Goal: Task Accomplishment & Management: Complete application form

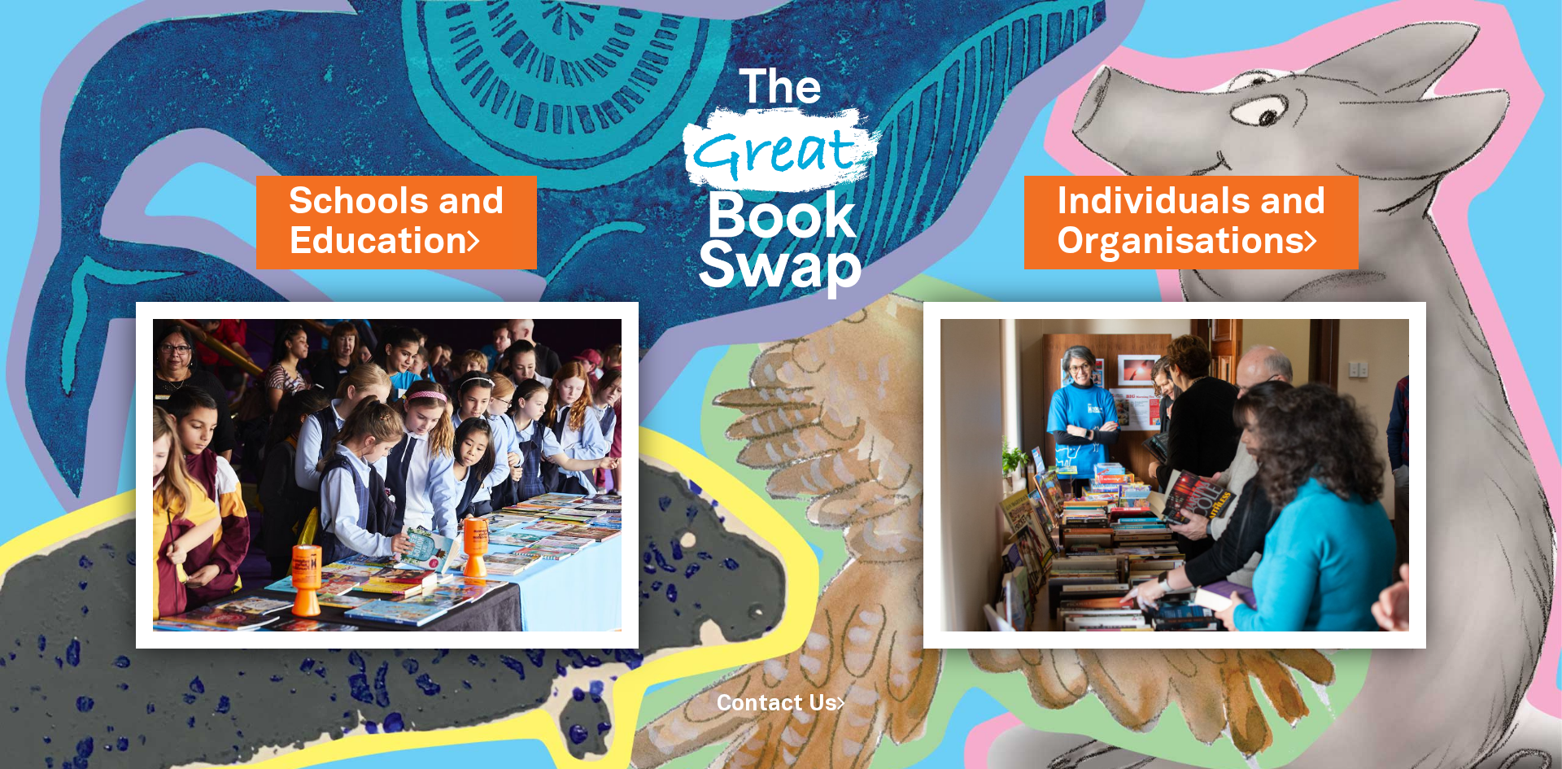
click at [477, 185] on link "Schools and Education" at bounding box center [397, 221] width 216 height 91
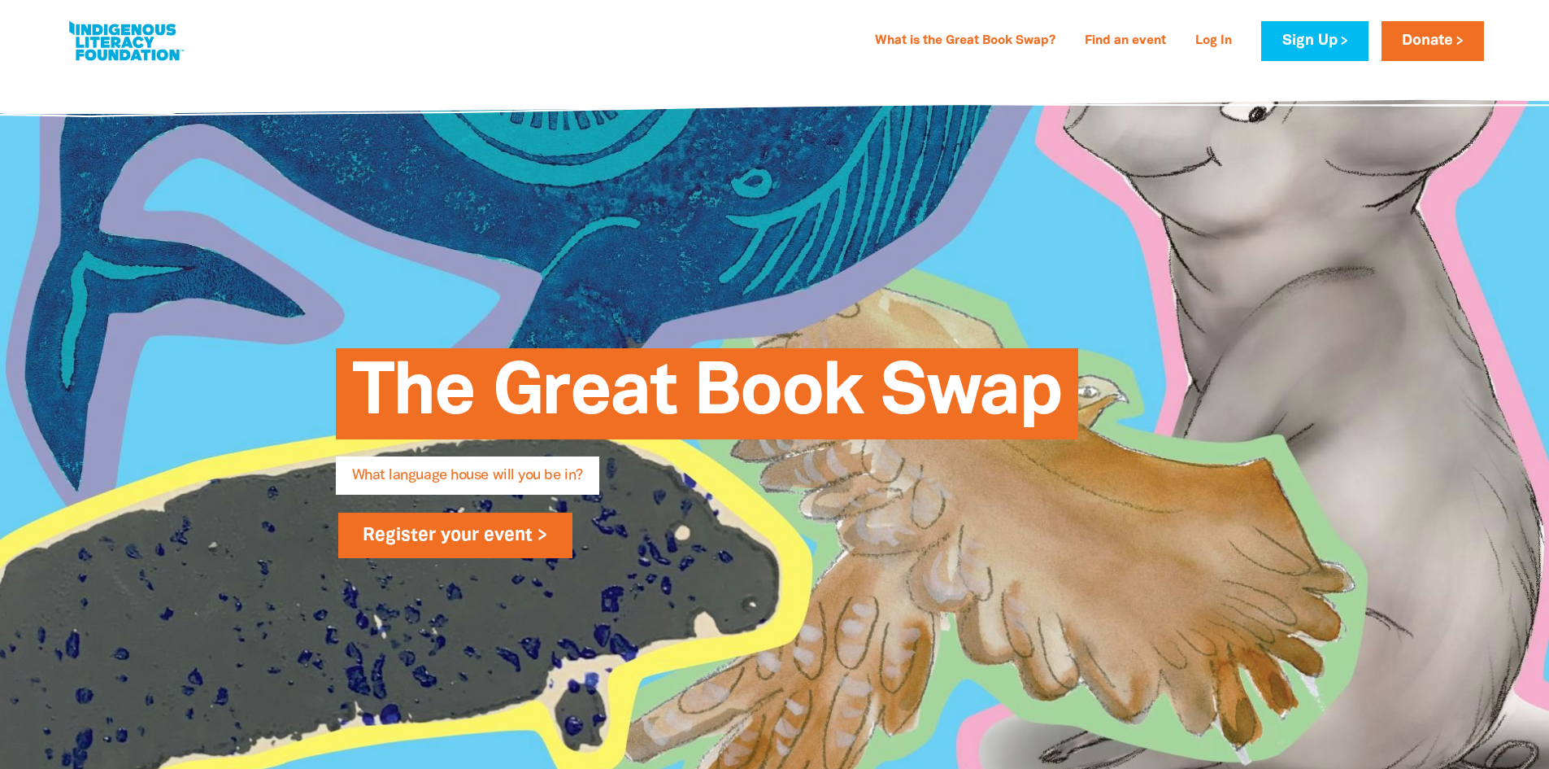
click at [491, 542] on link "Register your event >" at bounding box center [455, 535] width 235 height 46
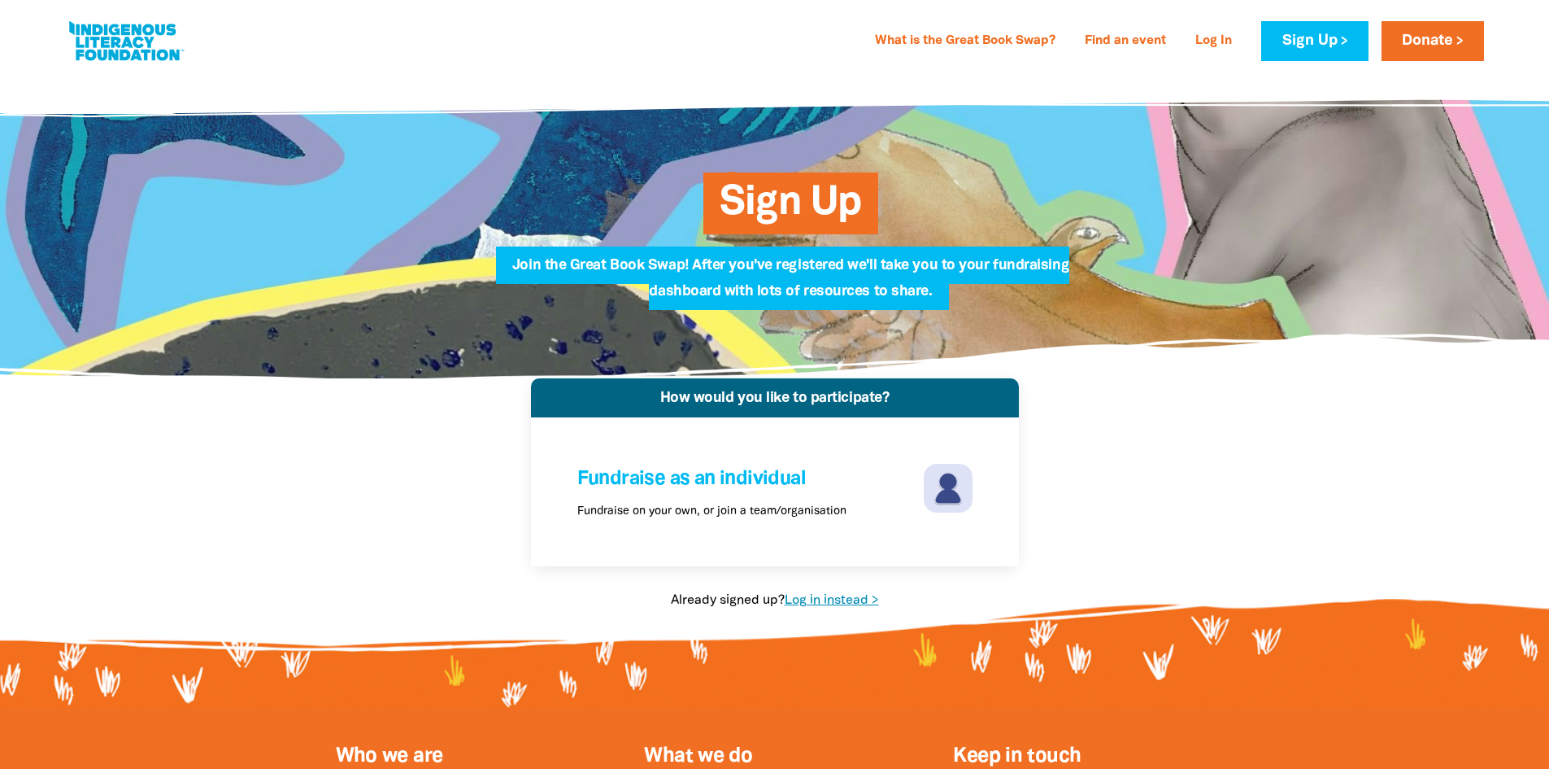
click at [834, 595] on link "Log in instead >" at bounding box center [832, 600] width 94 height 11
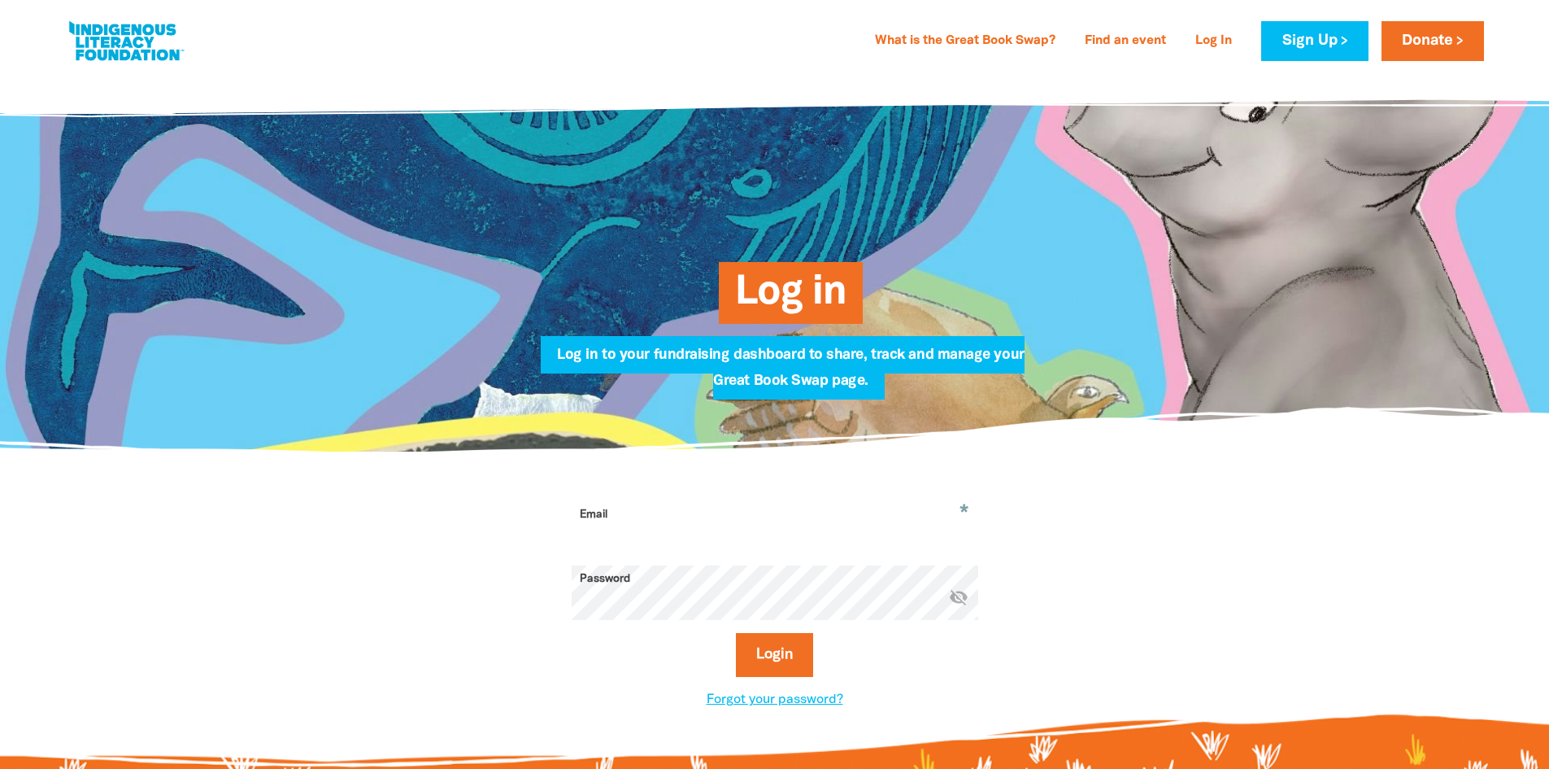
click at [669, 515] on input "Email" at bounding box center [775, 526] width 407 height 51
type input "[PERSON_NAME][EMAIL_ADDRESS][PERSON_NAME][DOMAIN_NAME]"
click at [736, 633] on button "Login" at bounding box center [774, 655] width 77 height 44
click at [770, 659] on button "Login" at bounding box center [774, 655] width 77 height 44
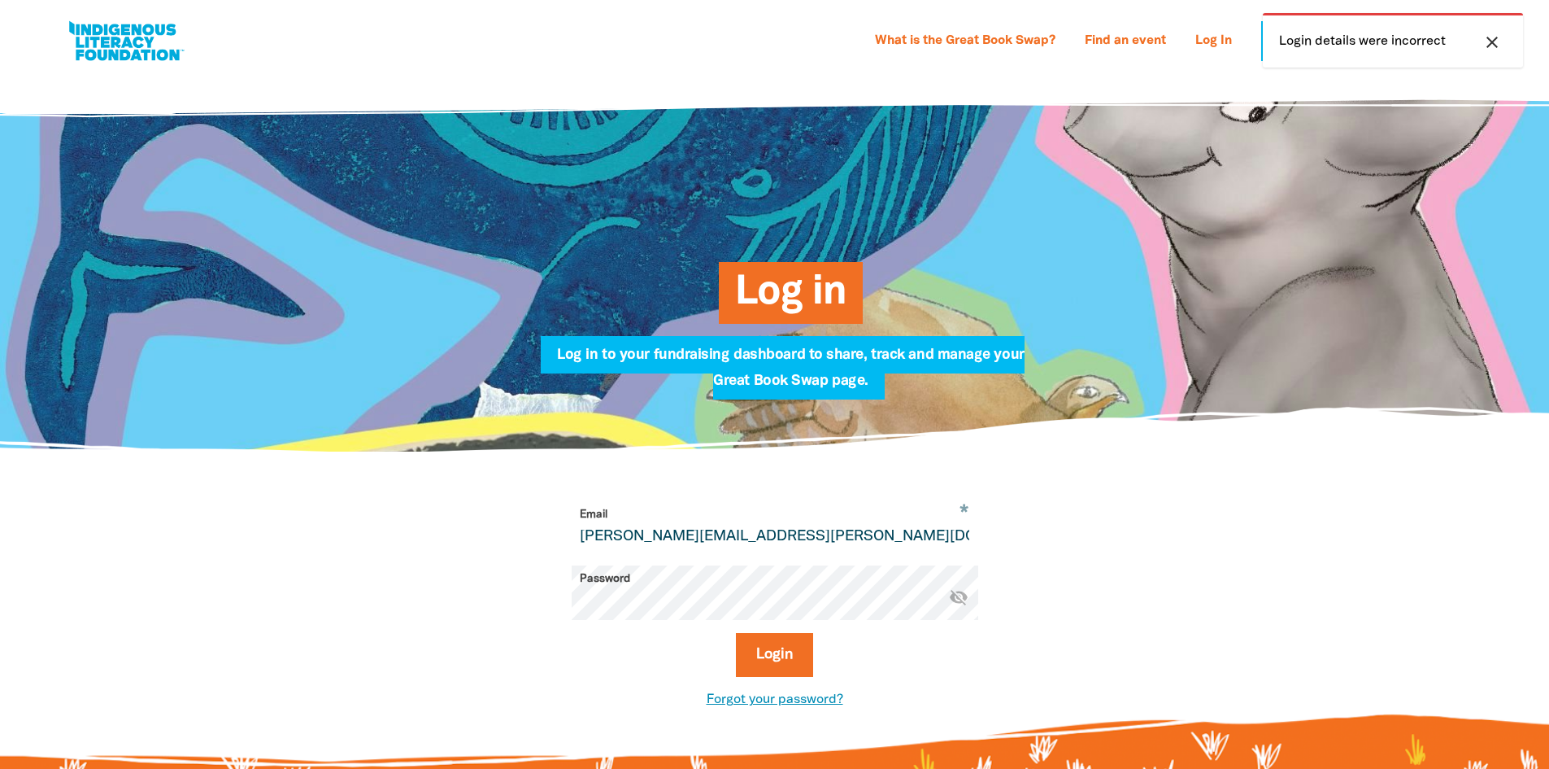
click at [796, 705] on link "Forgot your password?" at bounding box center [775, 699] width 137 height 11
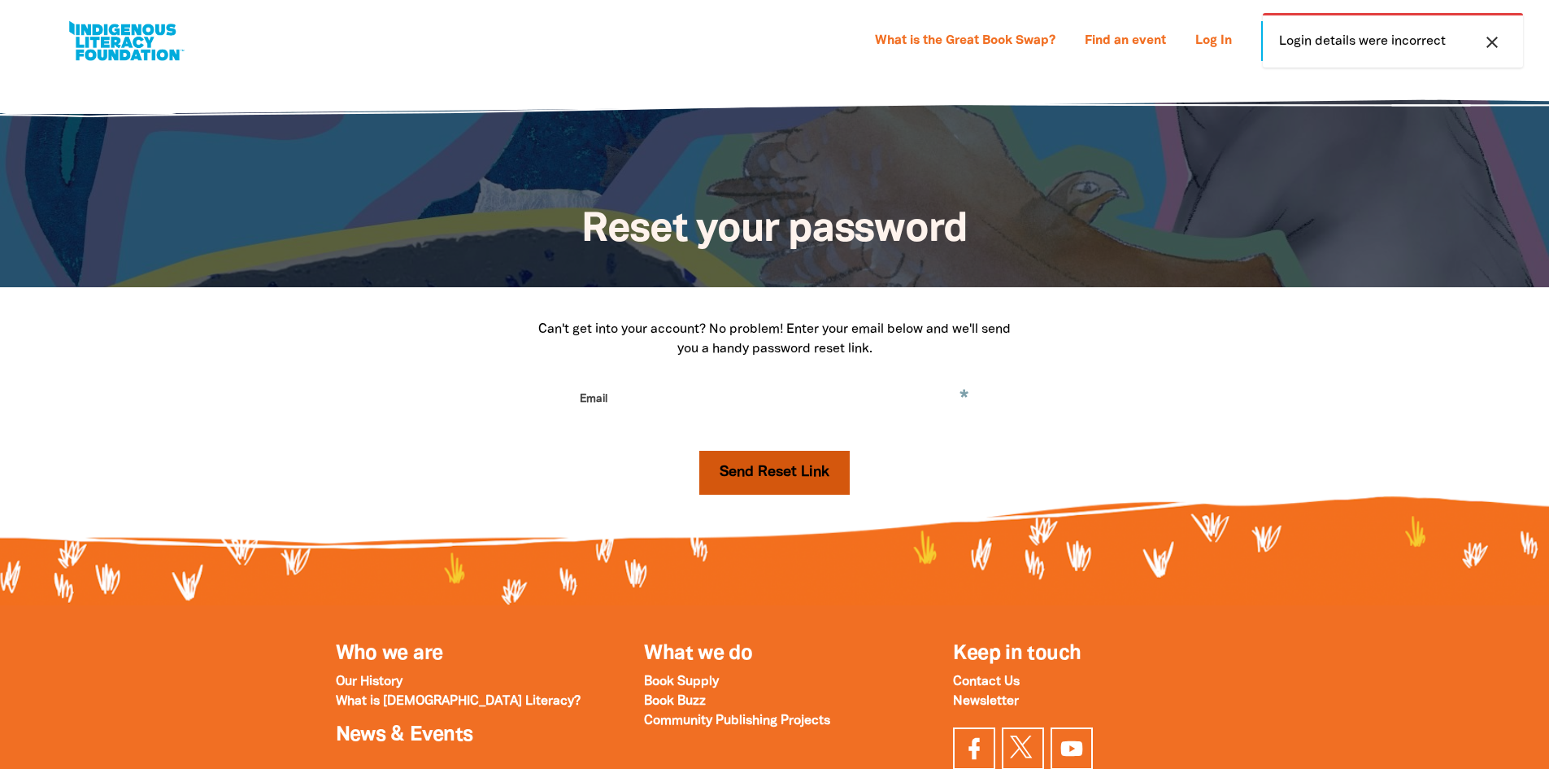
click at [761, 470] on button "Send Reset Link" at bounding box center [774, 473] width 150 height 44
click at [653, 404] on input "Email" at bounding box center [775, 410] width 407 height 51
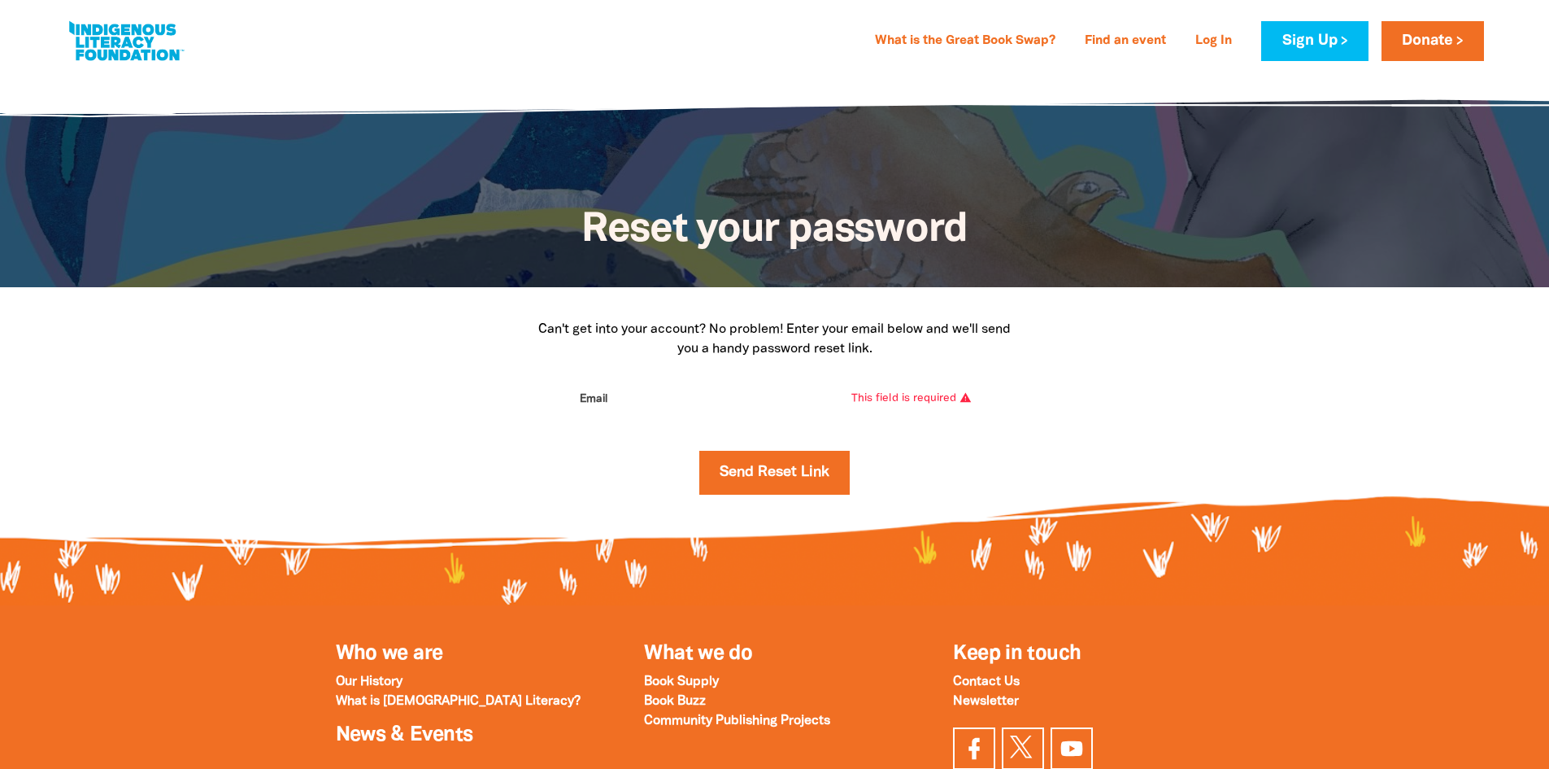
type input "[PERSON_NAME][EMAIL_ADDRESS][PERSON_NAME][DOMAIN_NAME]"
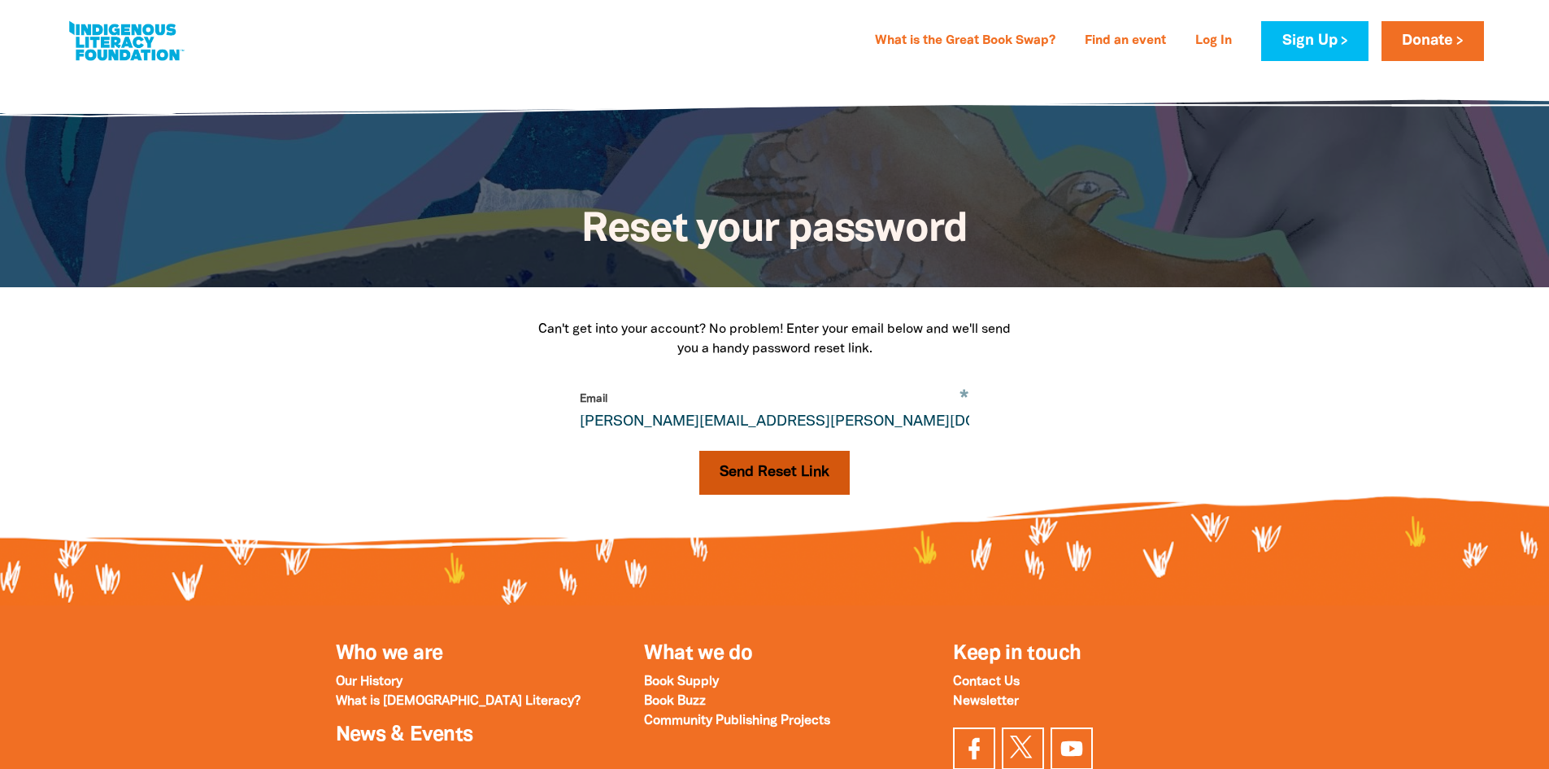
click at [720, 464] on button "Send Reset Link" at bounding box center [774, 473] width 150 height 44
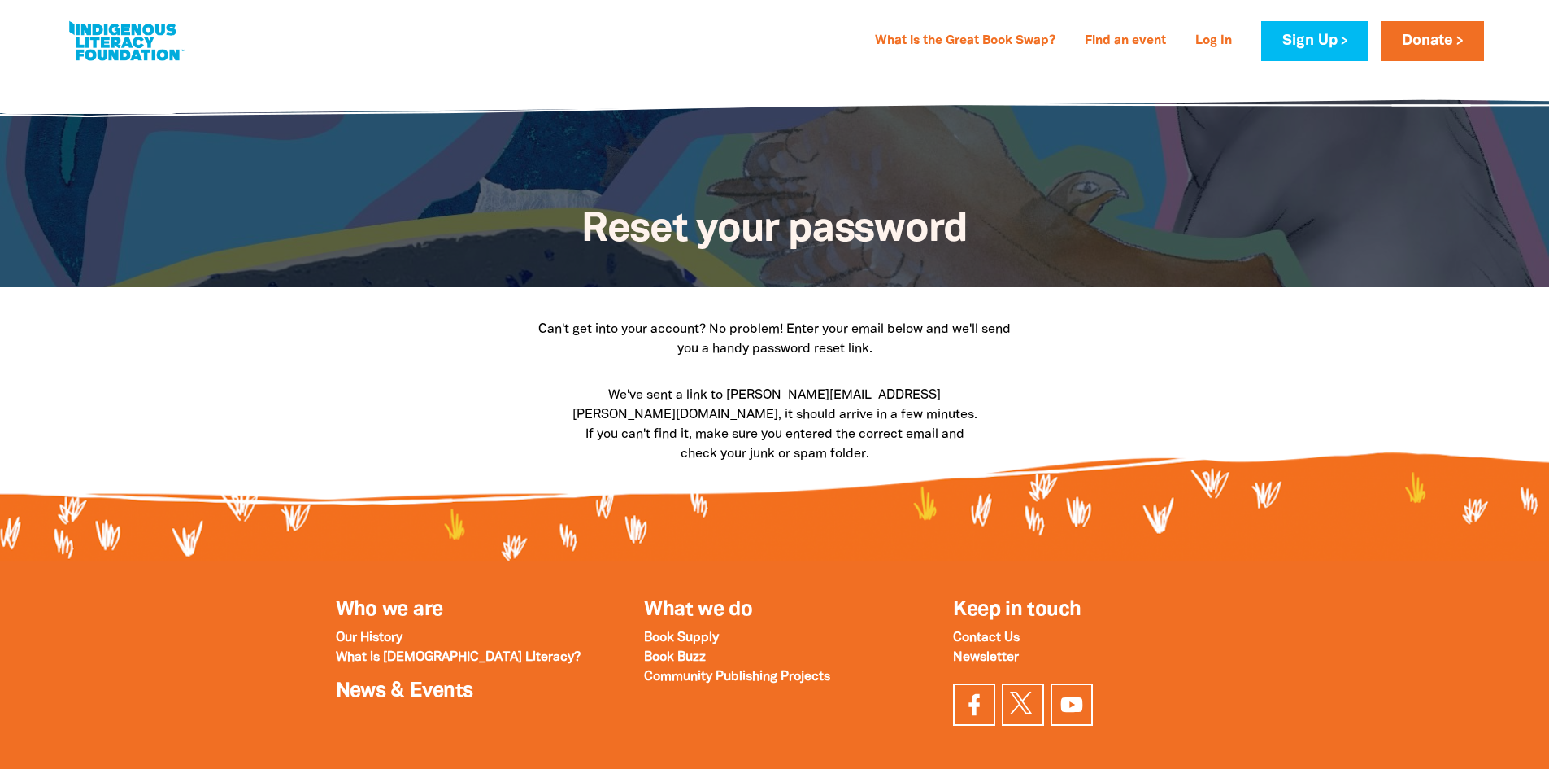
click at [84, 28] on link at bounding box center [126, 41] width 122 height 50
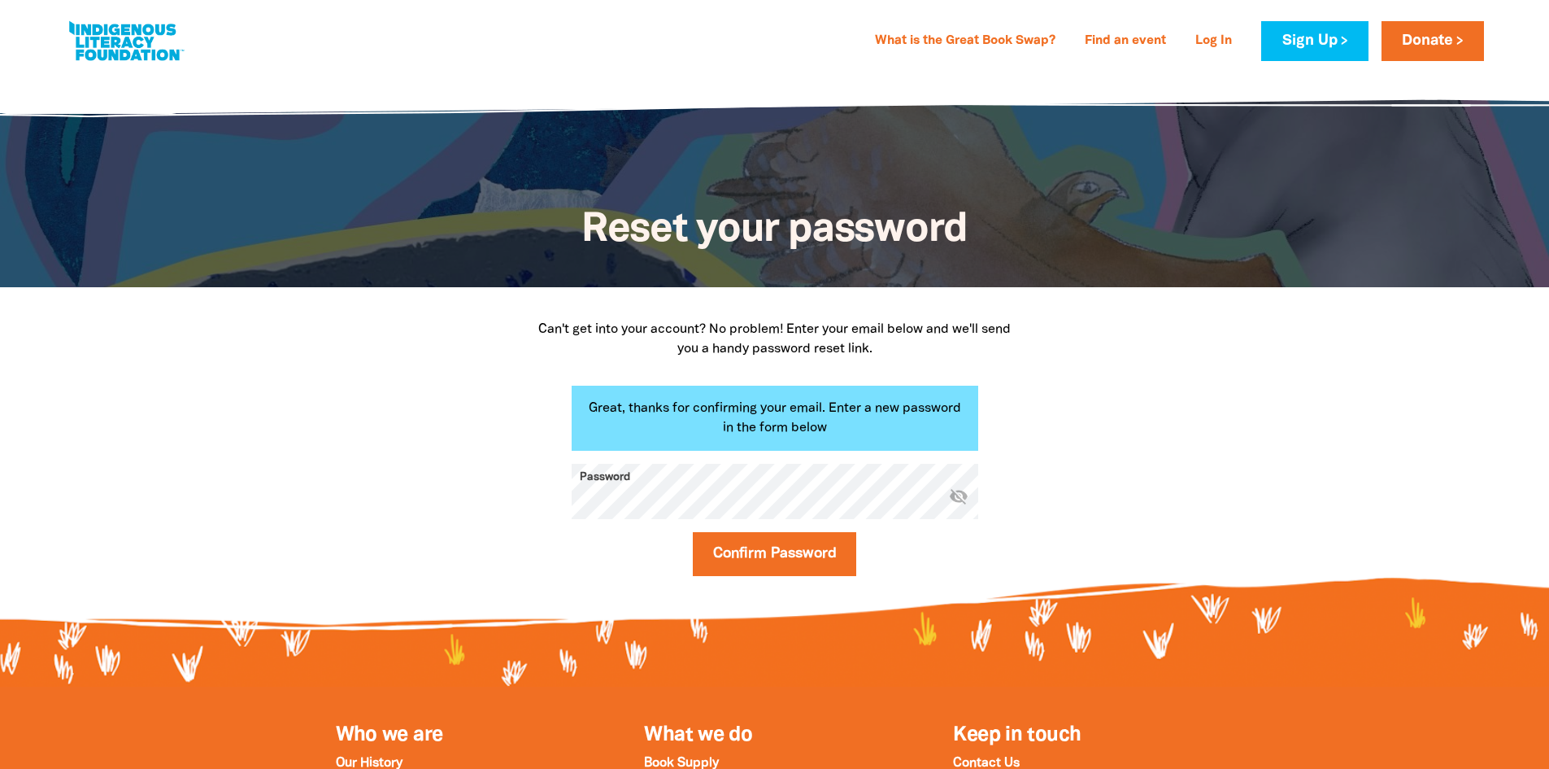
click at [693, 532] on button "Confirm Password" at bounding box center [775, 554] width 164 height 44
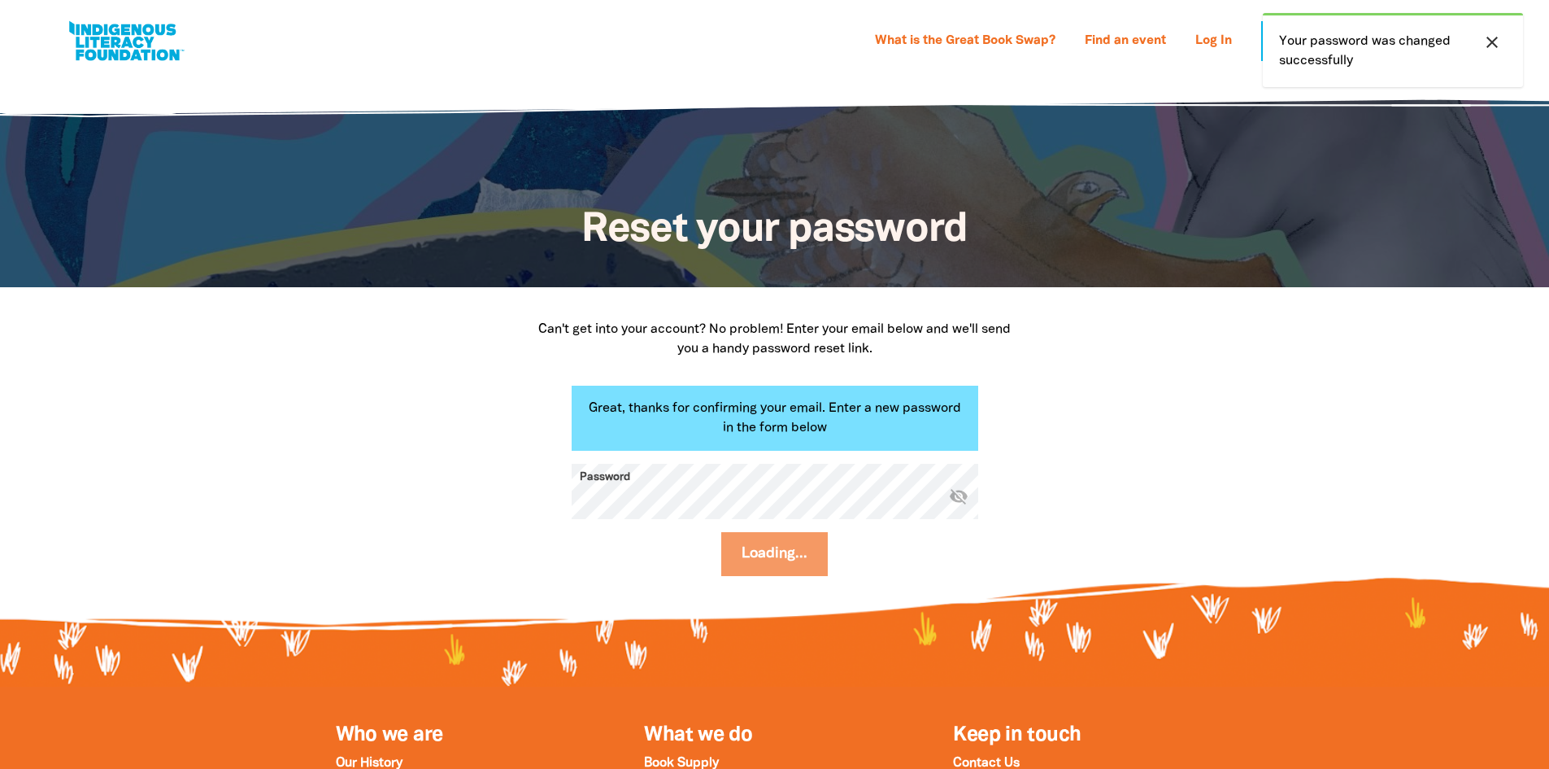
select select "primary-school"
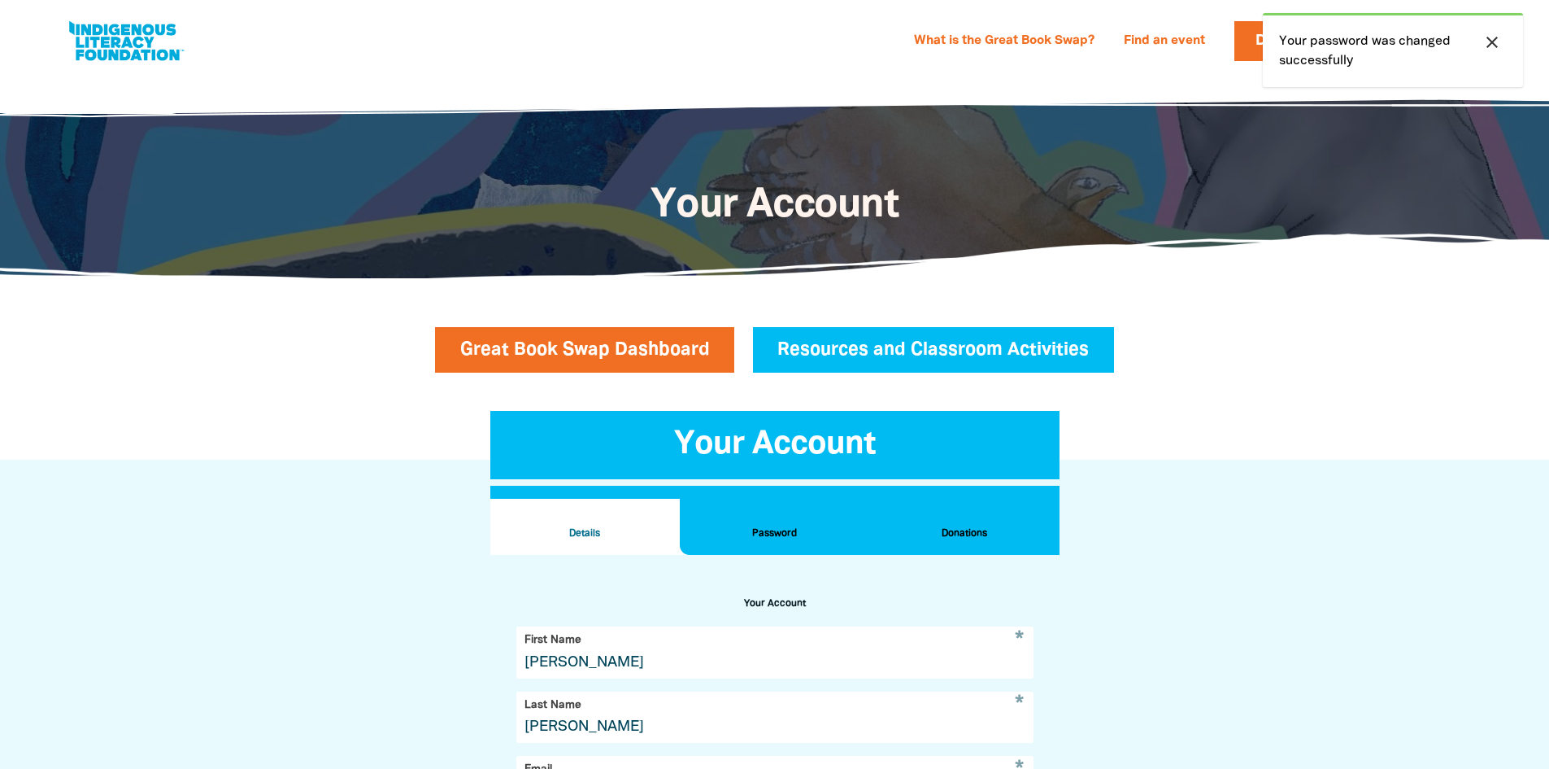
scroll to position [555, 0]
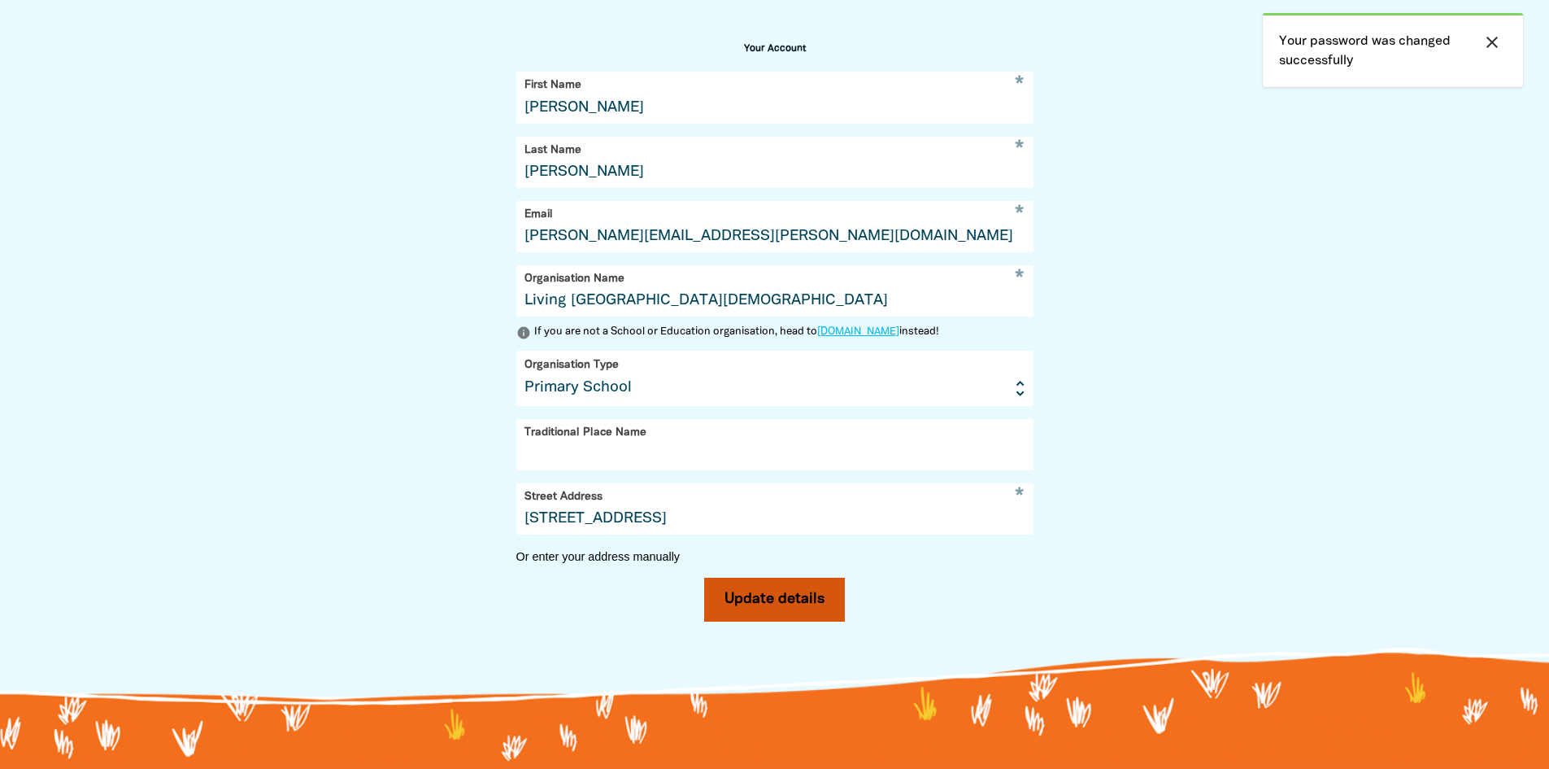
click at [769, 616] on button "Update details" at bounding box center [774, 599] width 141 height 44
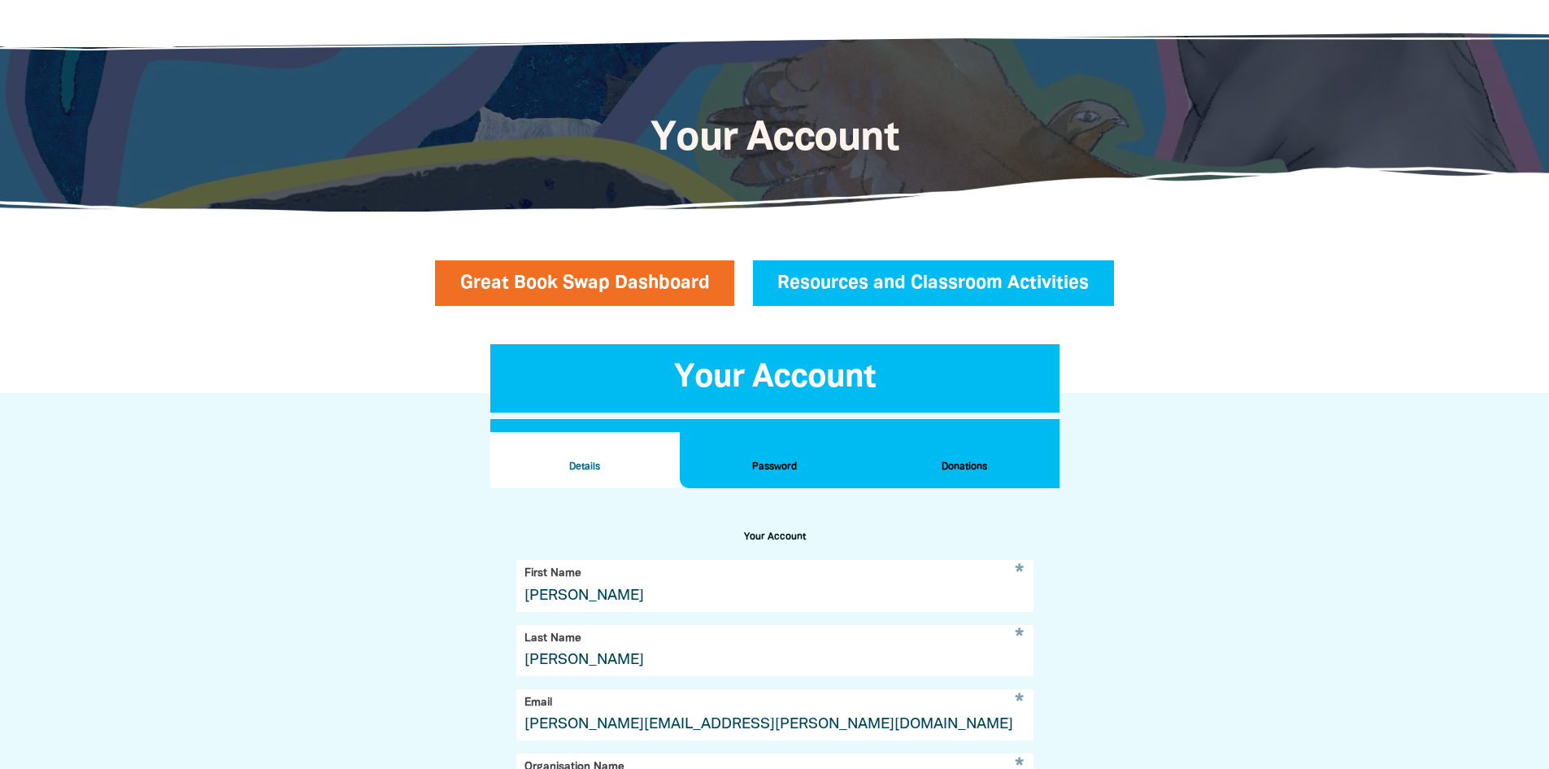
scroll to position [0, 0]
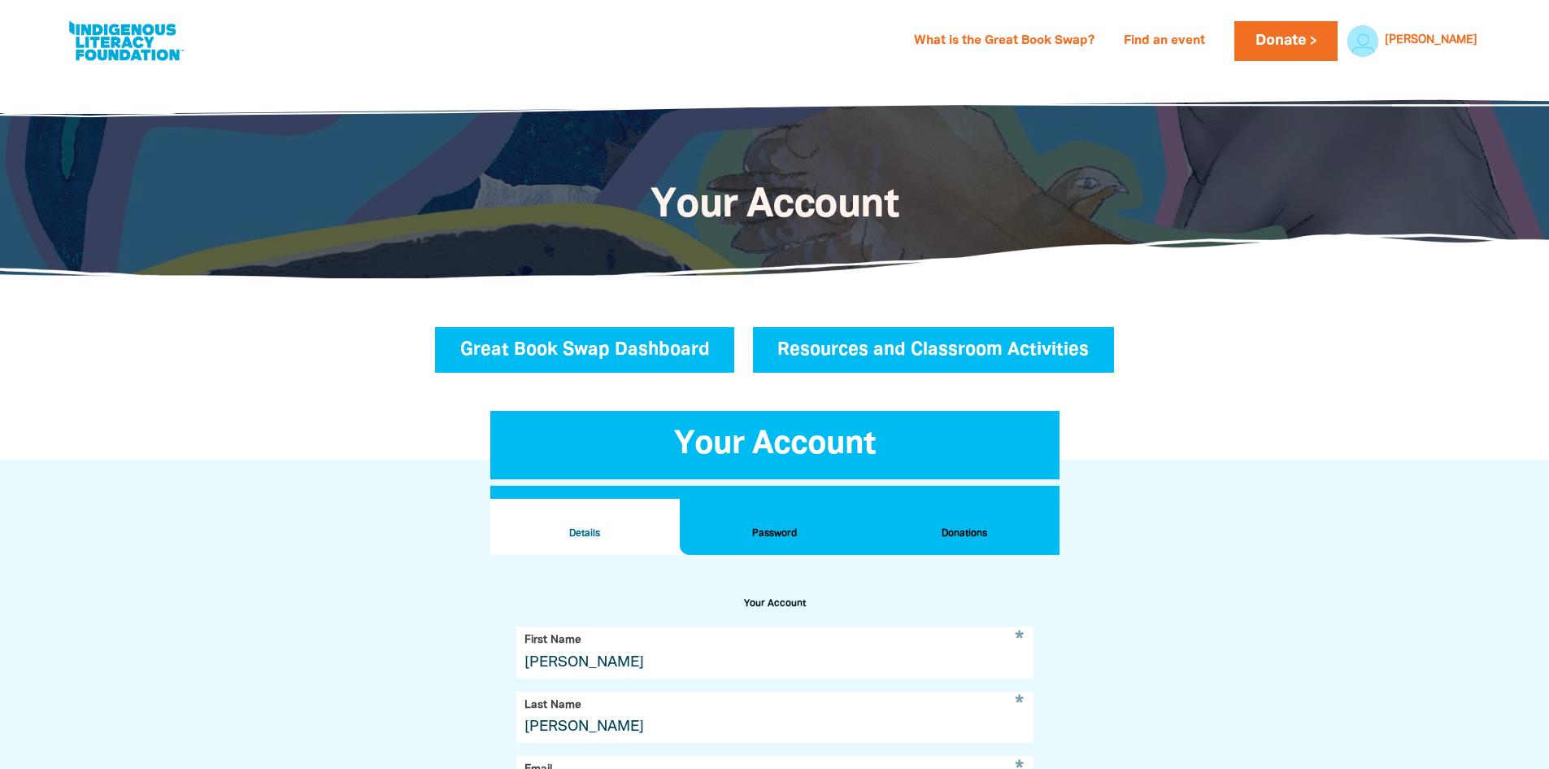
click at [623, 351] on link "Great Book Swap Dashboard" at bounding box center [585, 350] width 300 height 46
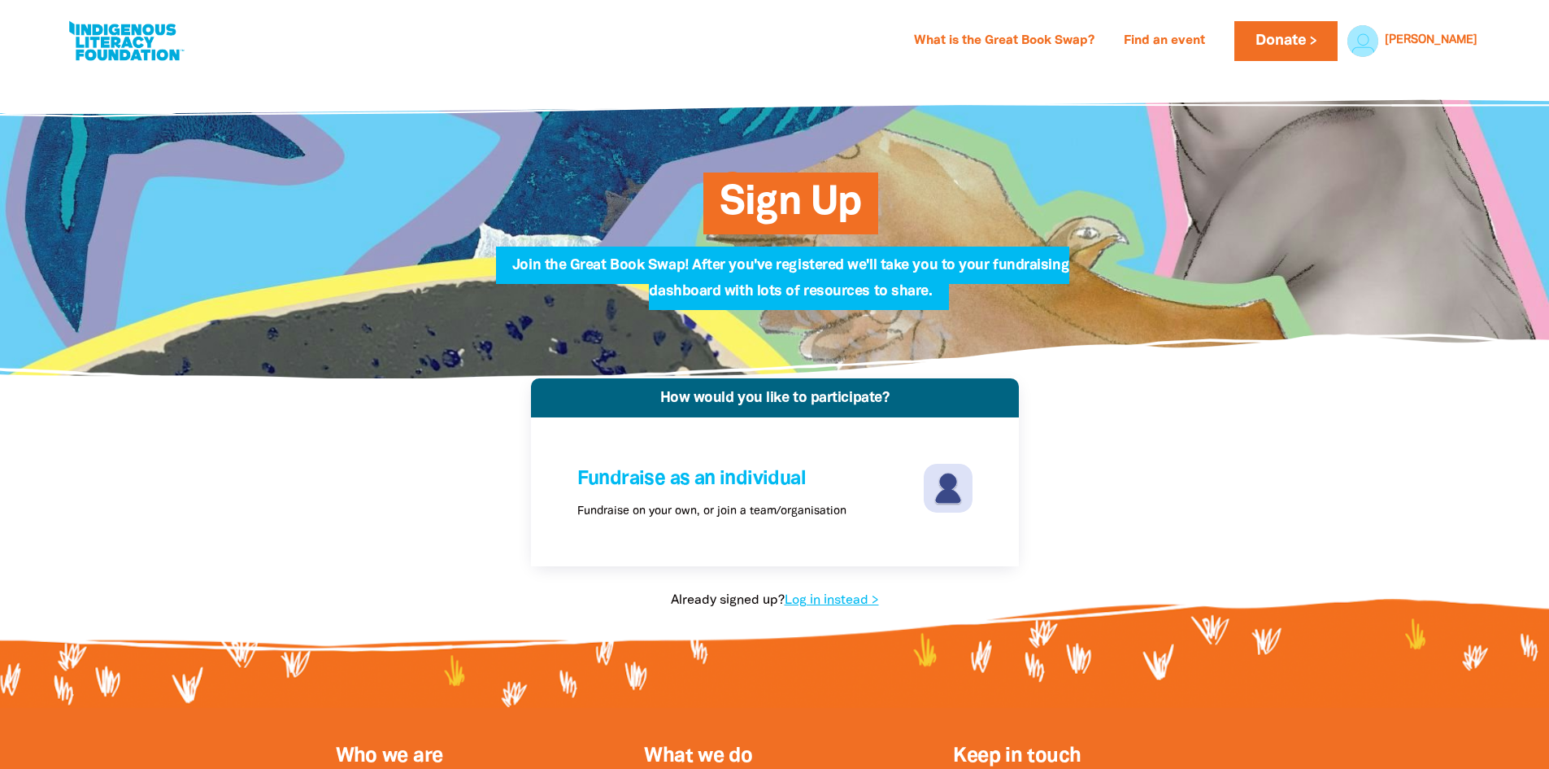
click at [97, 46] on link at bounding box center [126, 41] width 122 height 50
select select "primary-school"
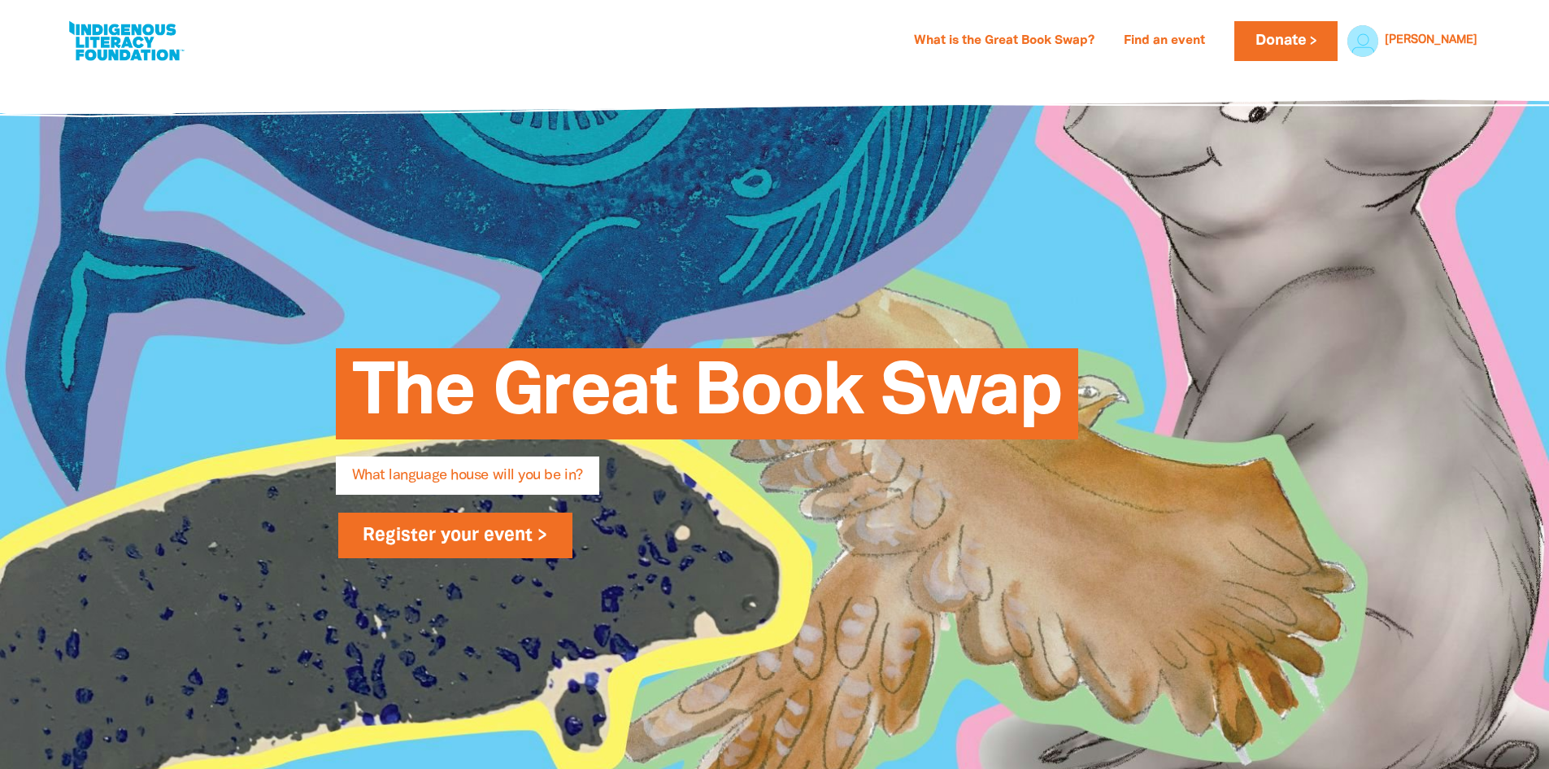
click at [479, 545] on link "Register your event >" at bounding box center [455, 535] width 235 height 46
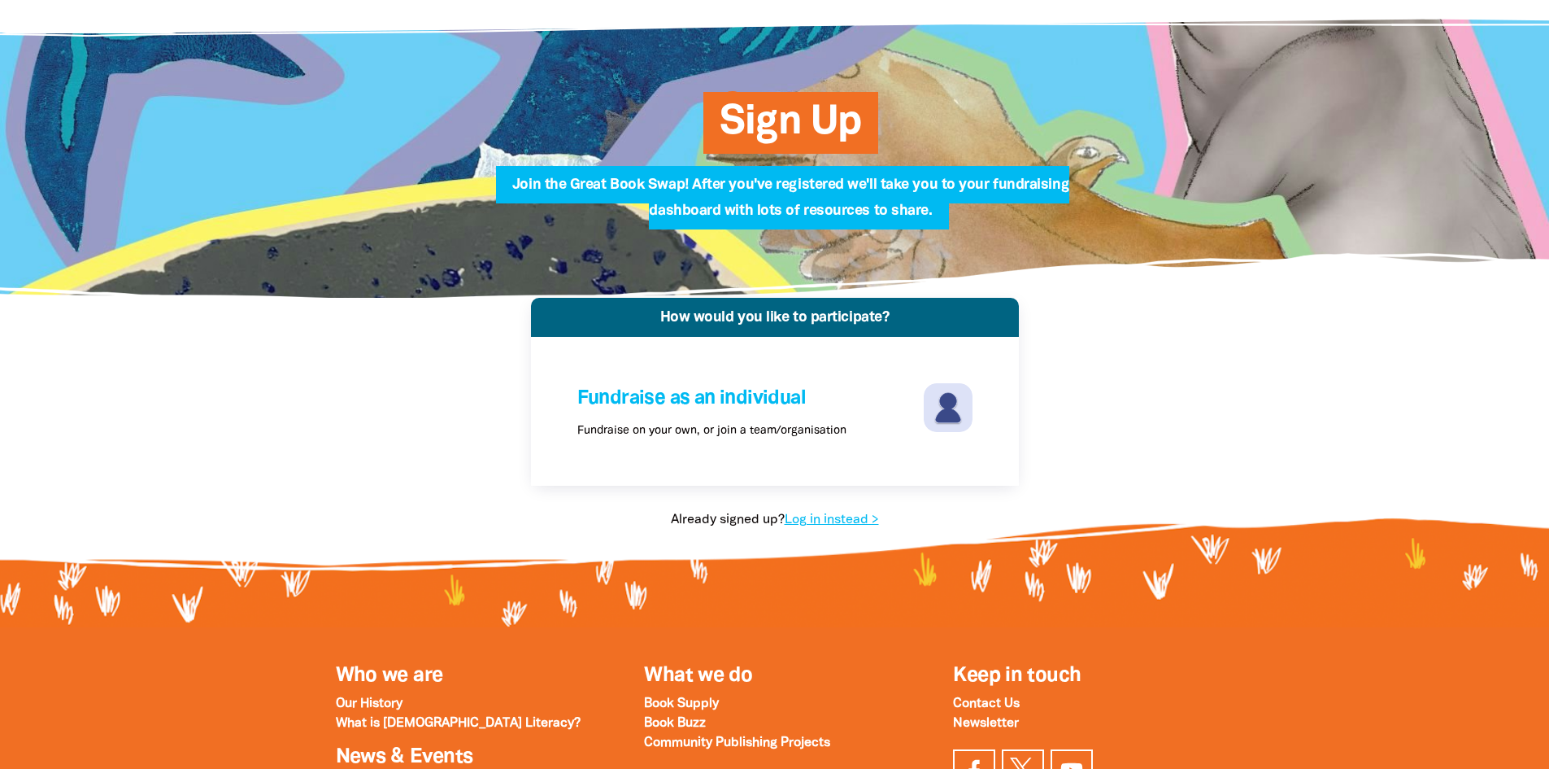
scroll to position [81, 0]
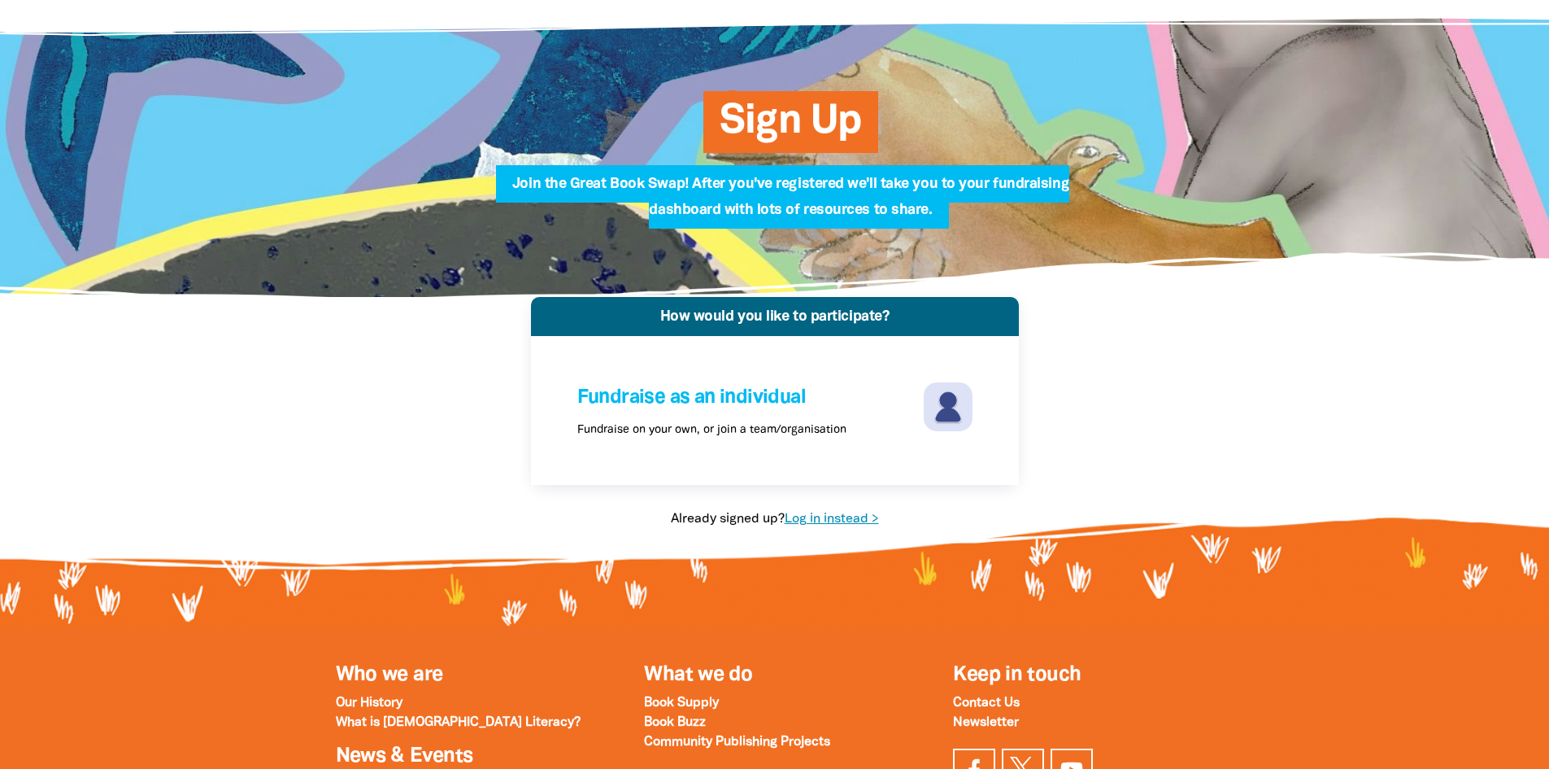
click at [852, 524] on link "Log in instead >" at bounding box center [832, 518] width 94 height 11
select select "primary-school"
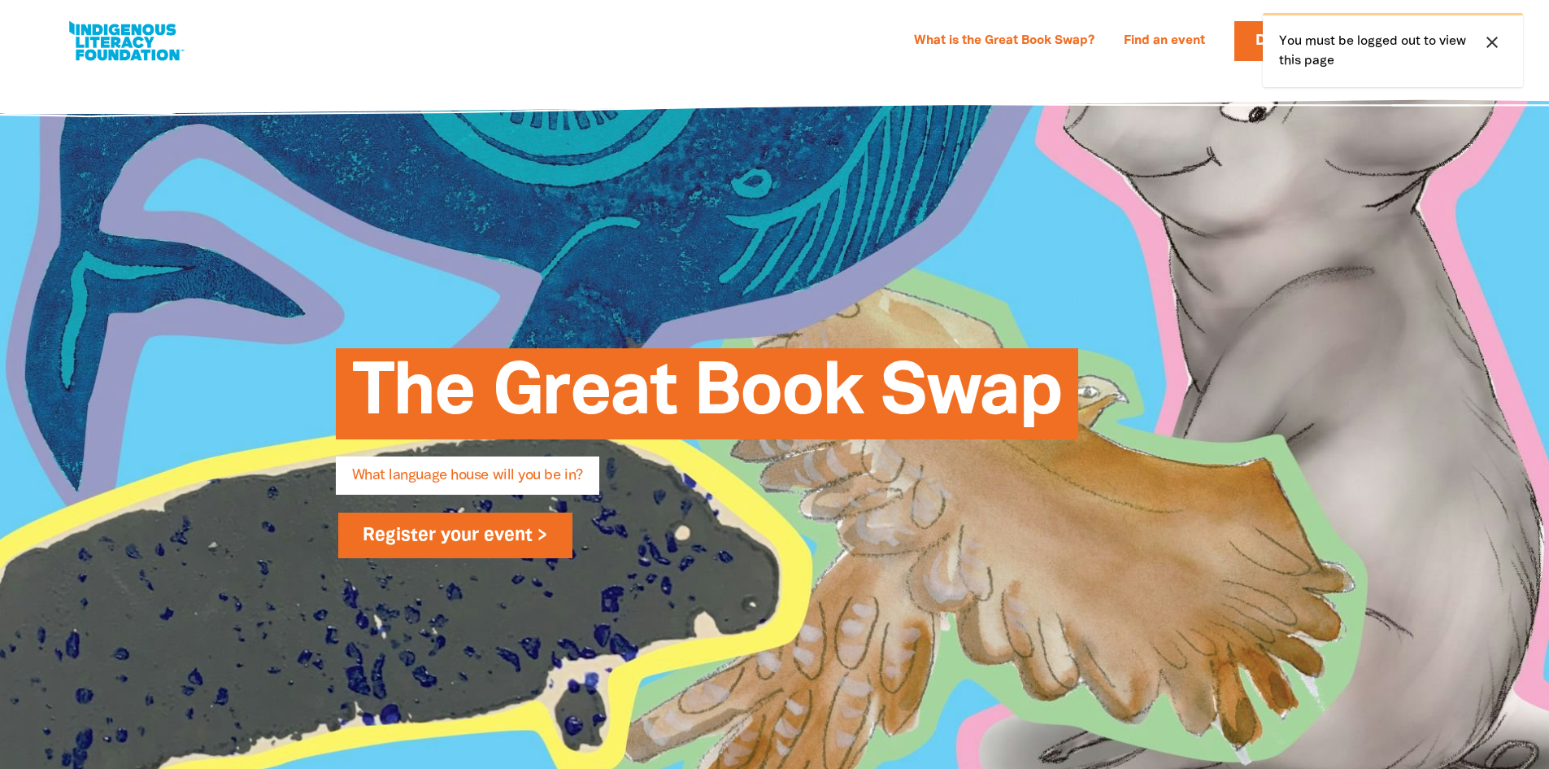
click at [407, 535] on link "Register your event >" at bounding box center [455, 535] width 235 height 46
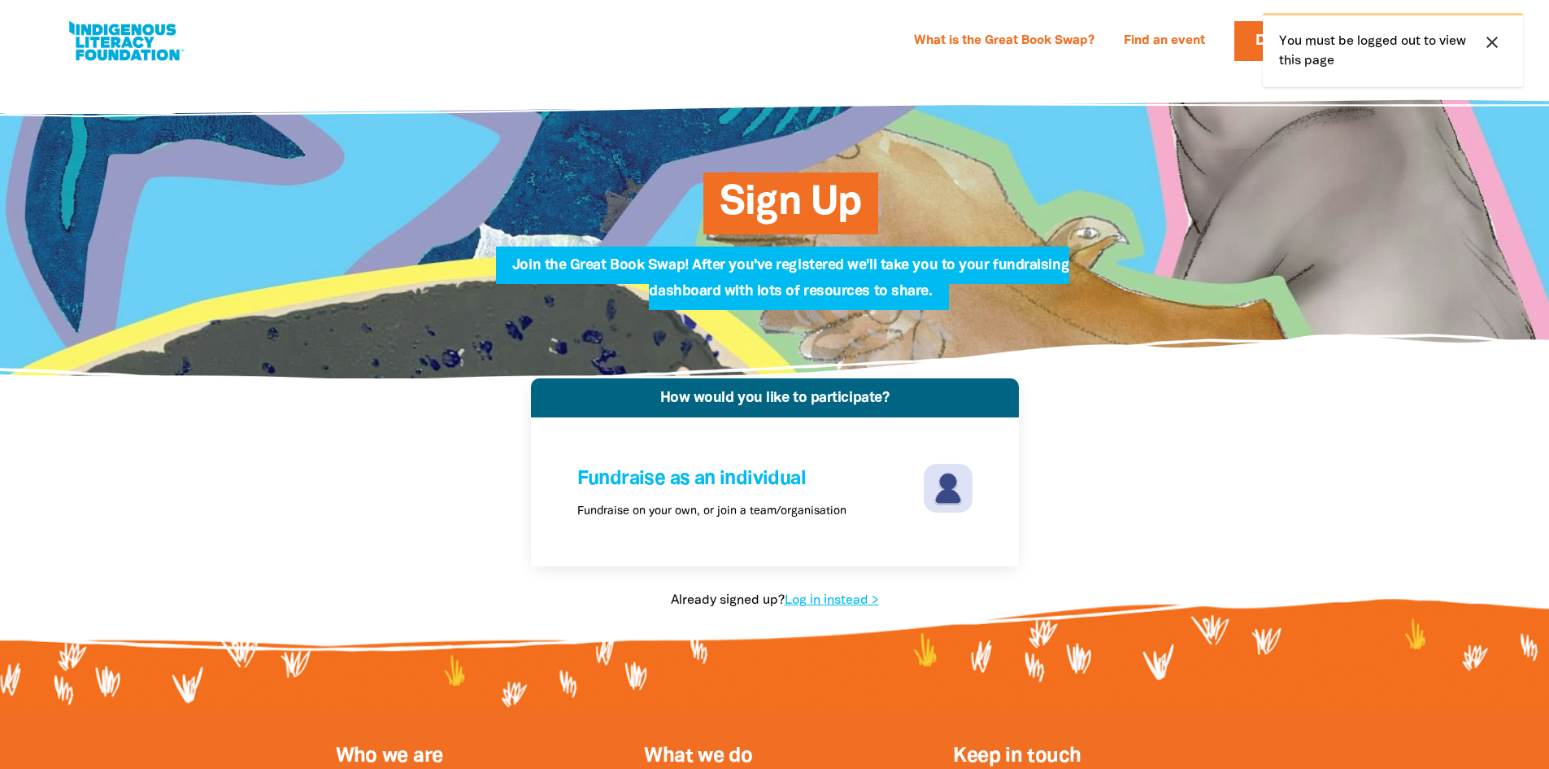
click at [1489, 38] on icon "close" at bounding box center [1493, 43] width 20 height 20
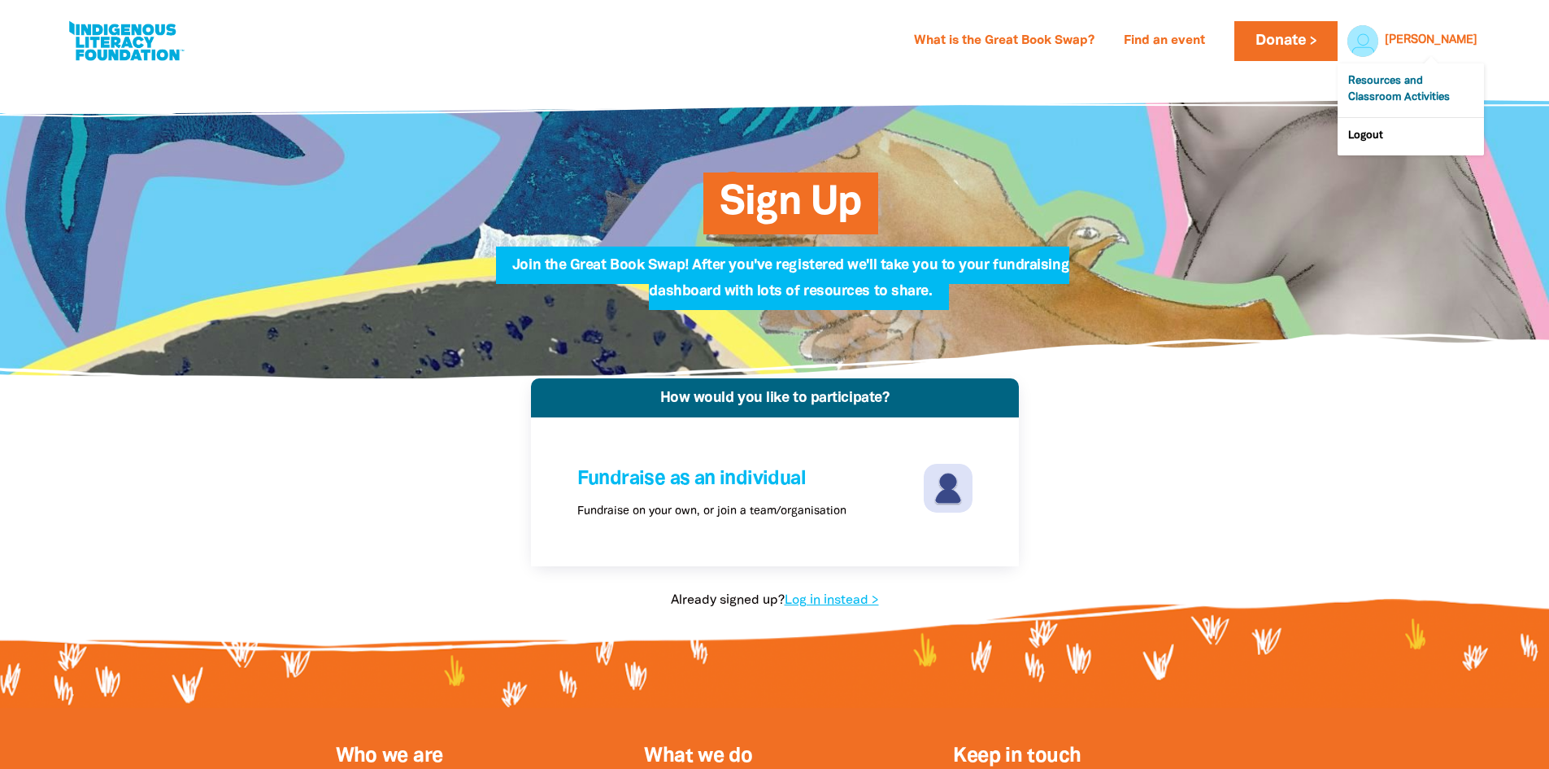
click at [1427, 95] on link "Resources and Classroom Activities" at bounding box center [1411, 90] width 146 height 54
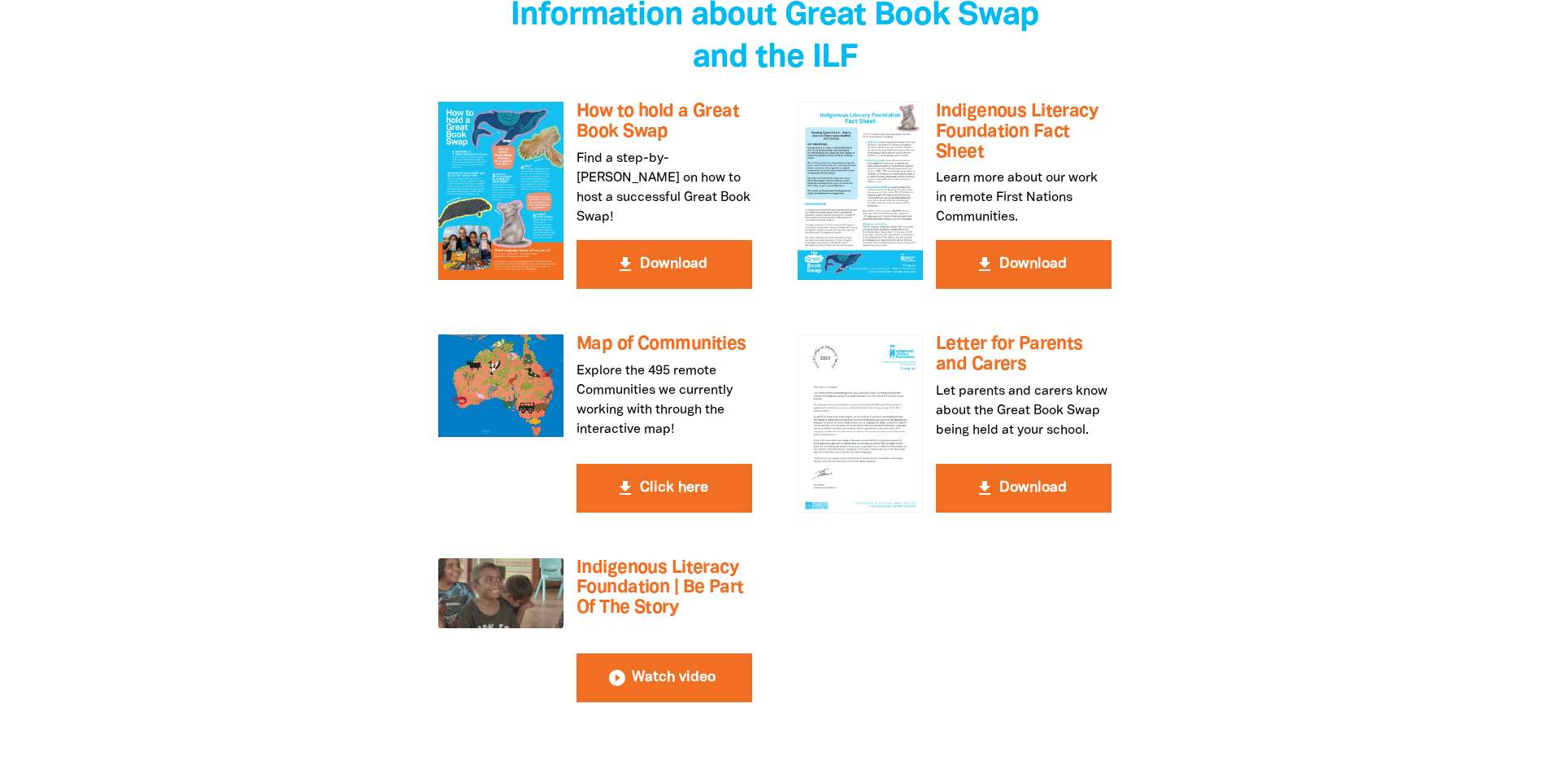
scroll to position [2928, 0]
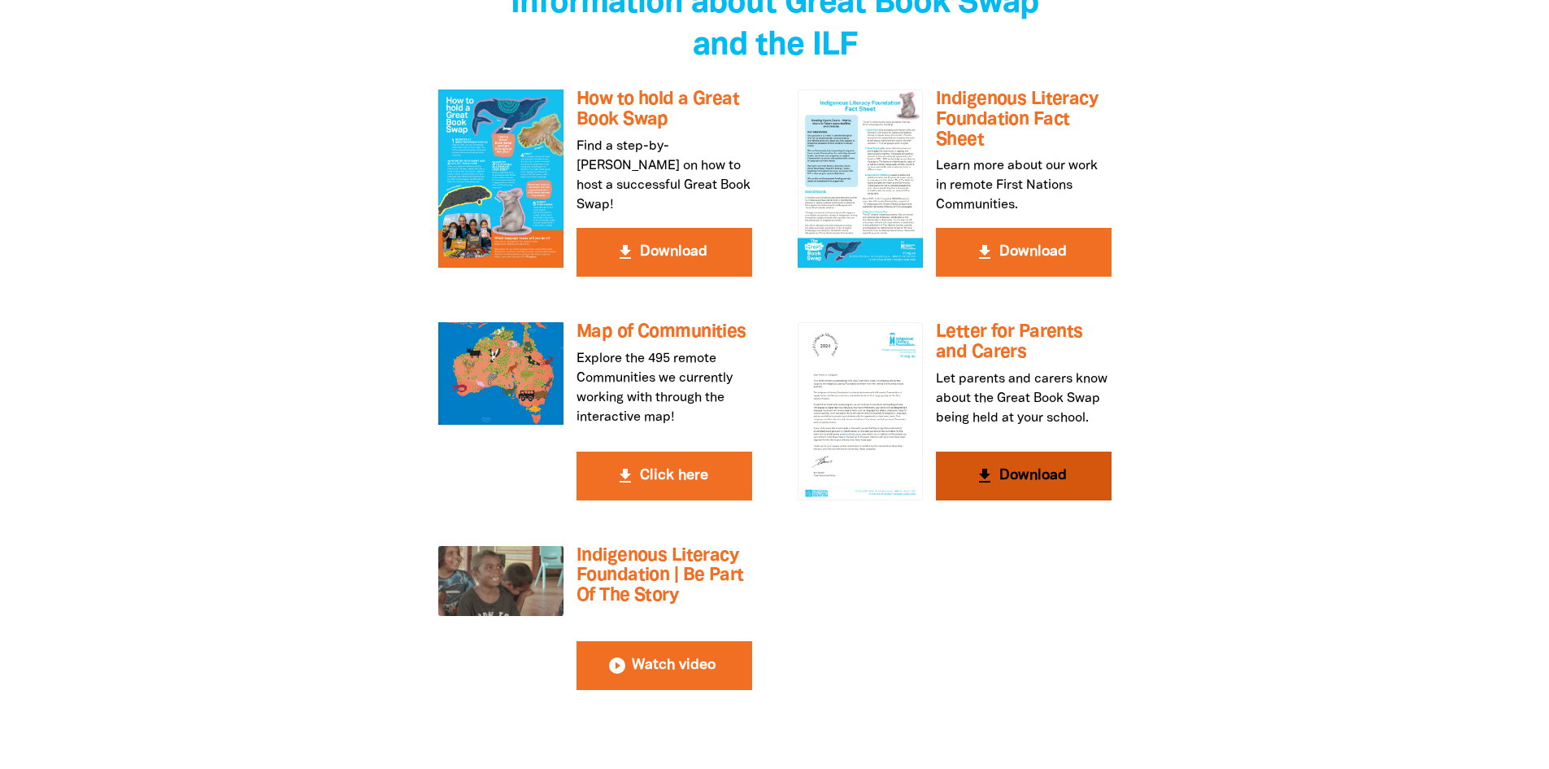
click at [835, 351] on div at bounding box center [860, 410] width 125 height 177
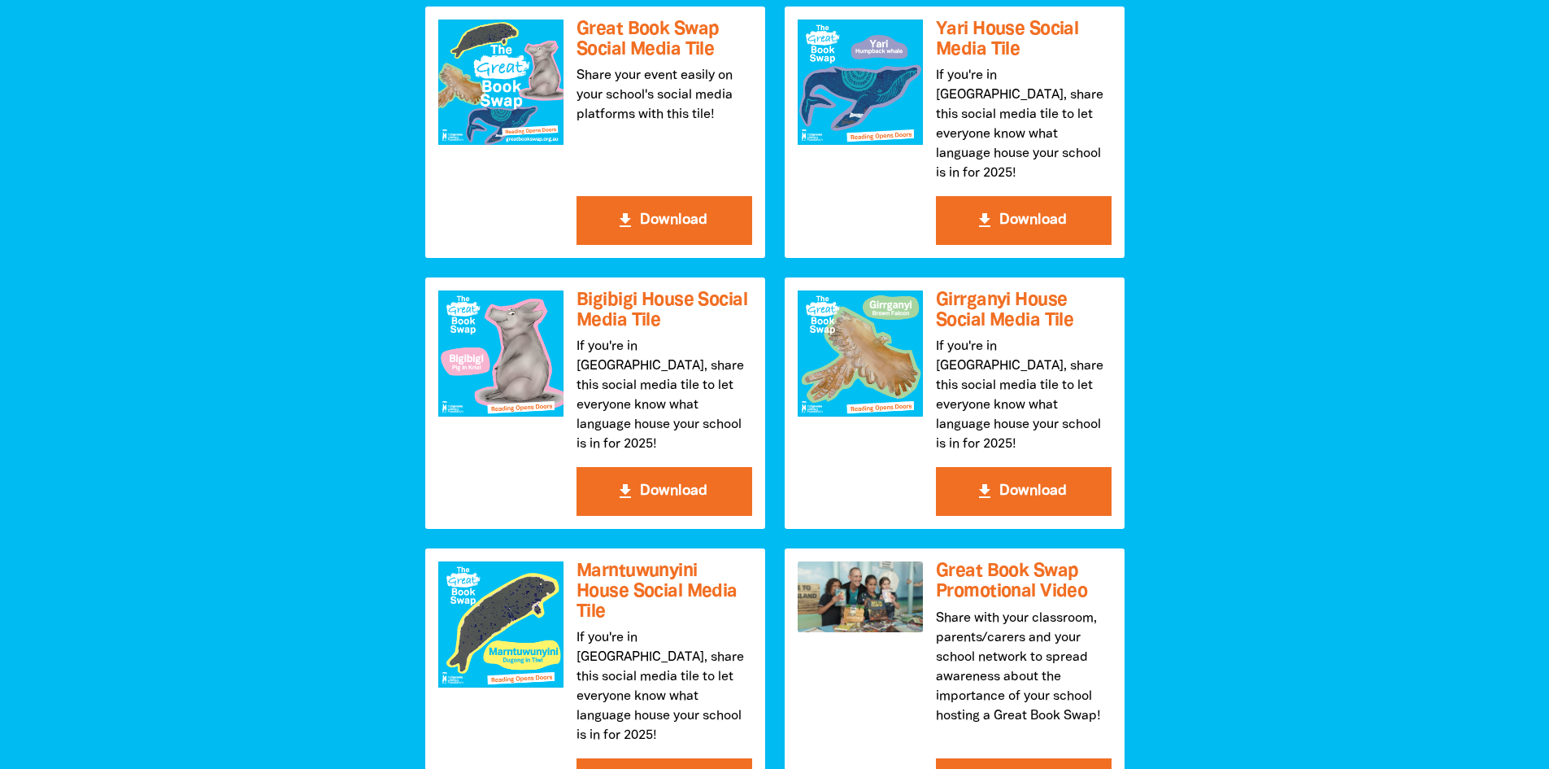
scroll to position [2196, 0]
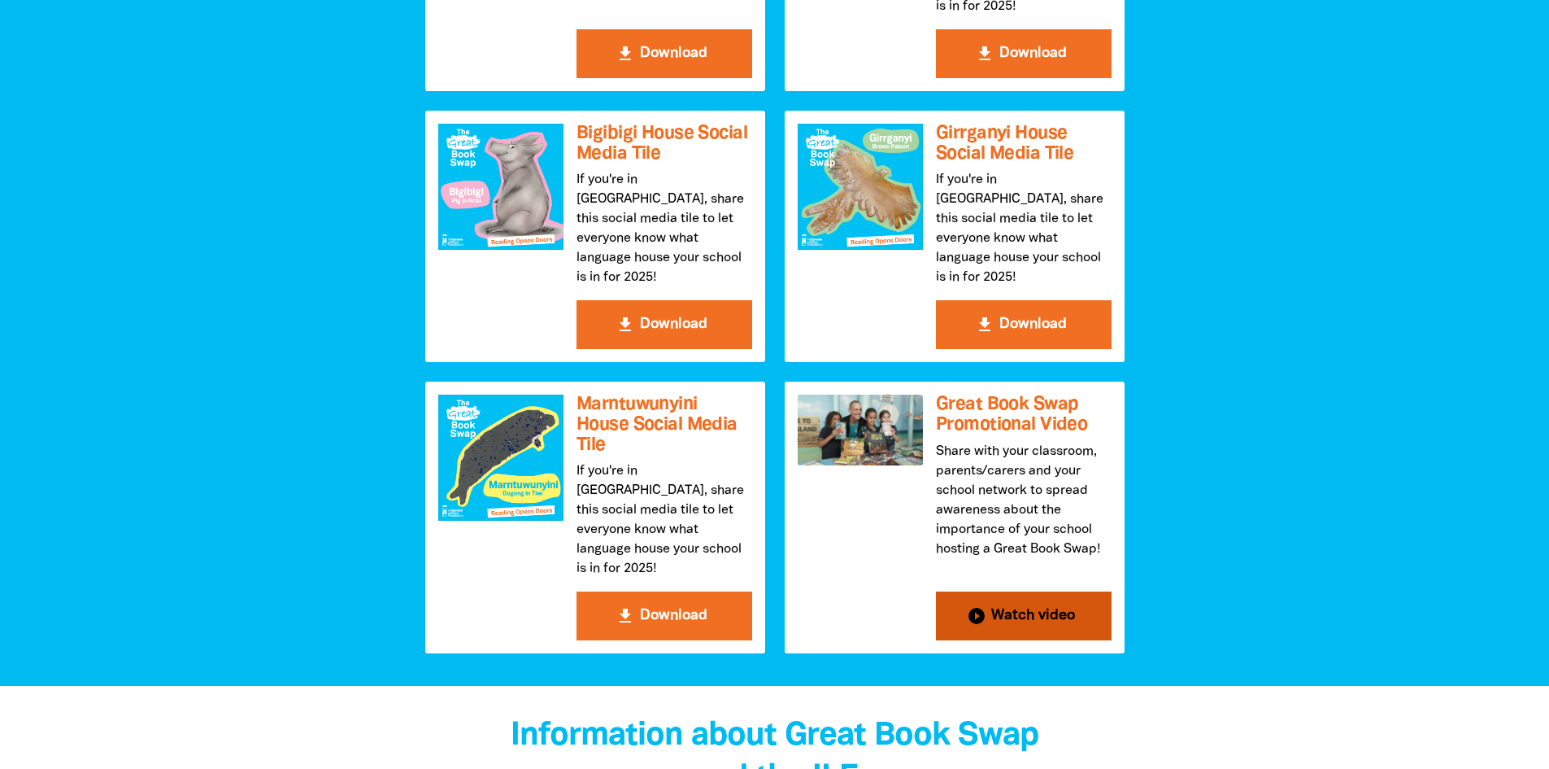
click at [987, 591] on button "play_circle_filled Watch video" at bounding box center [1024, 615] width 176 height 49
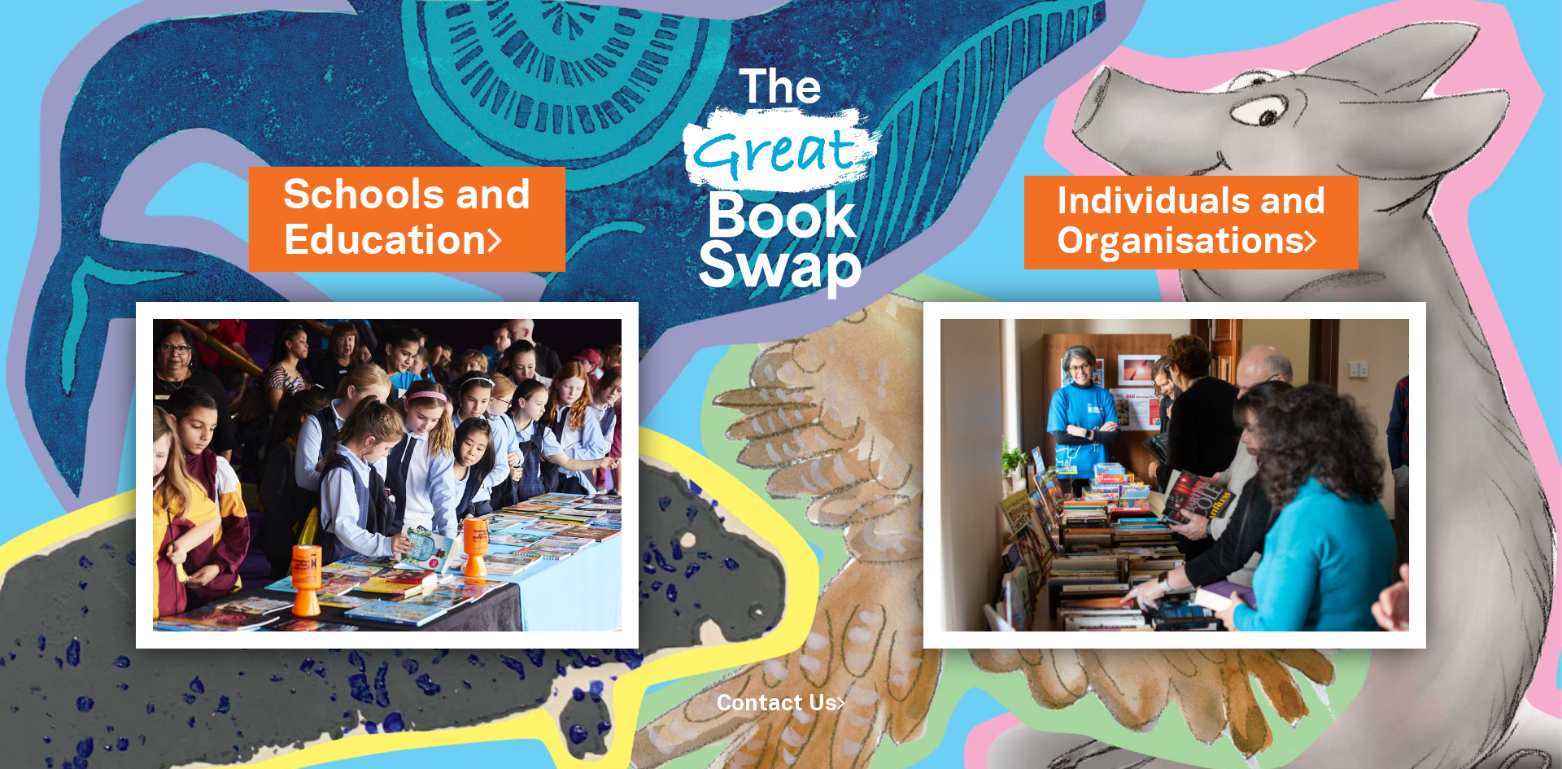
click at [416, 181] on link "Schools and Education" at bounding box center [407, 219] width 249 height 102
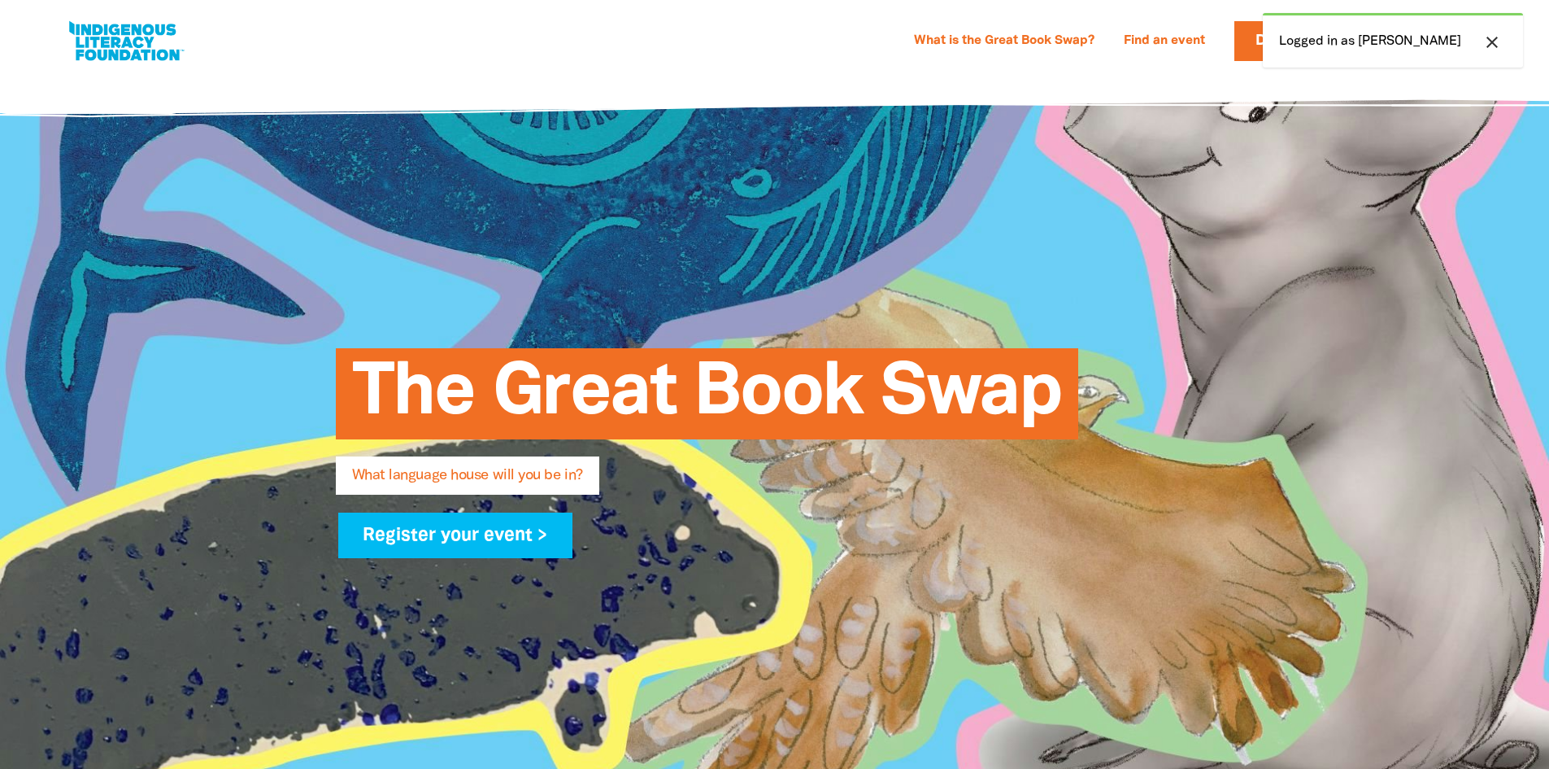
select select "primary-school"
click at [1307, 188] on div at bounding box center [774, 444] width 1549 height 743
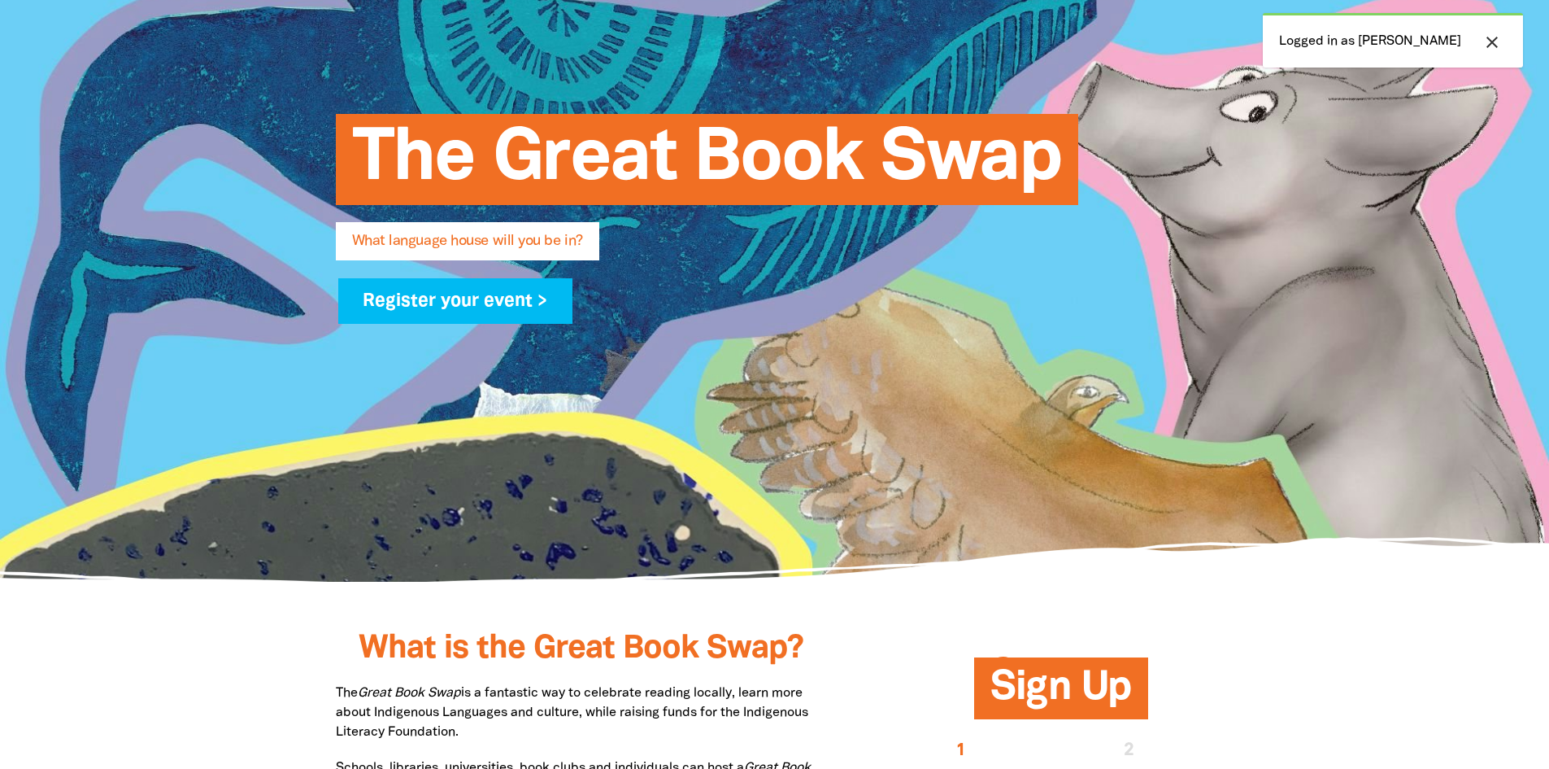
scroll to position [244, 0]
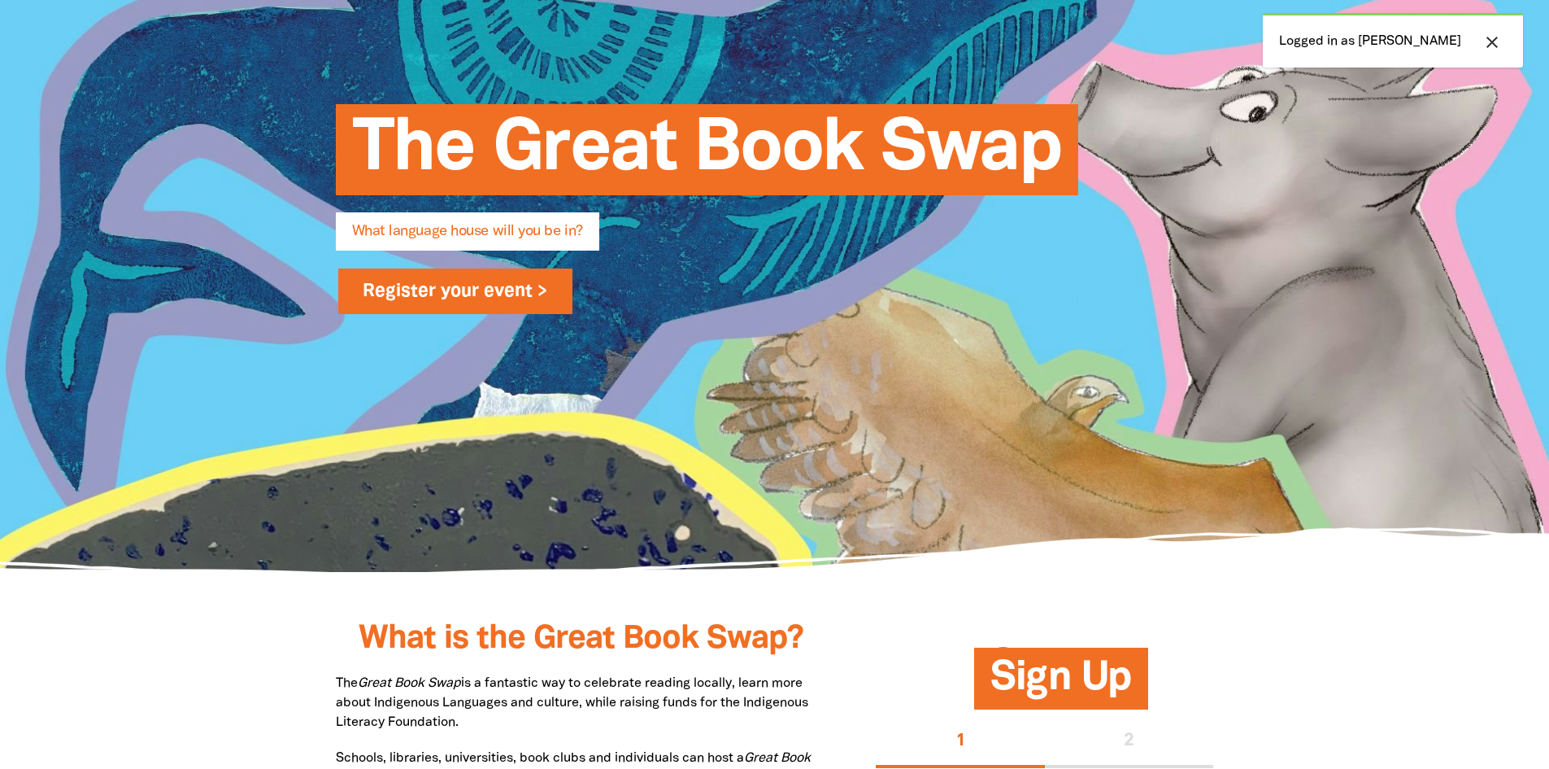
click at [467, 290] on link "Register your event >" at bounding box center [455, 291] width 235 height 46
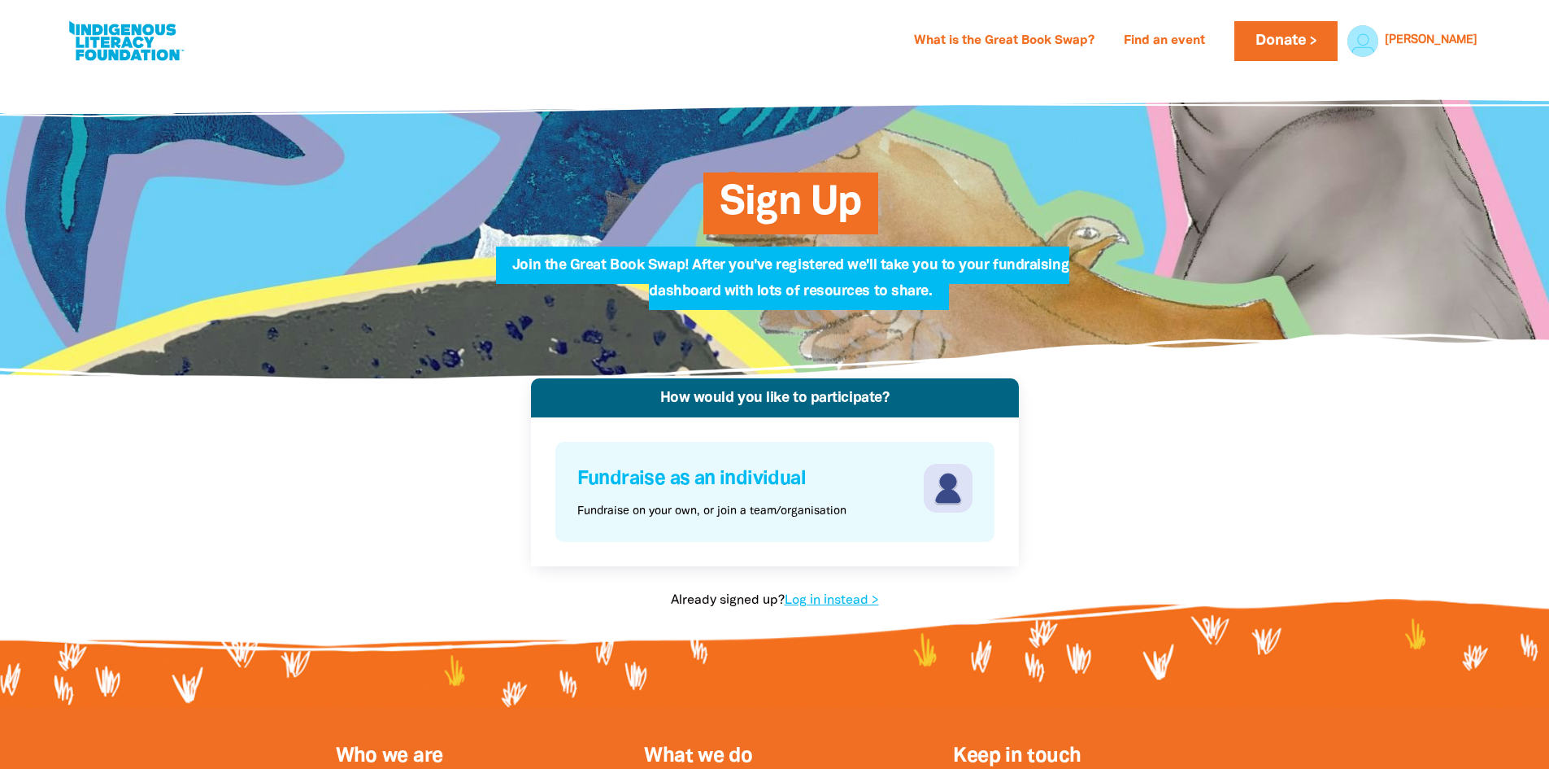
click at [686, 487] on h4 "Fundraise as an individual" at bounding box center [748, 479] width 342 height 31
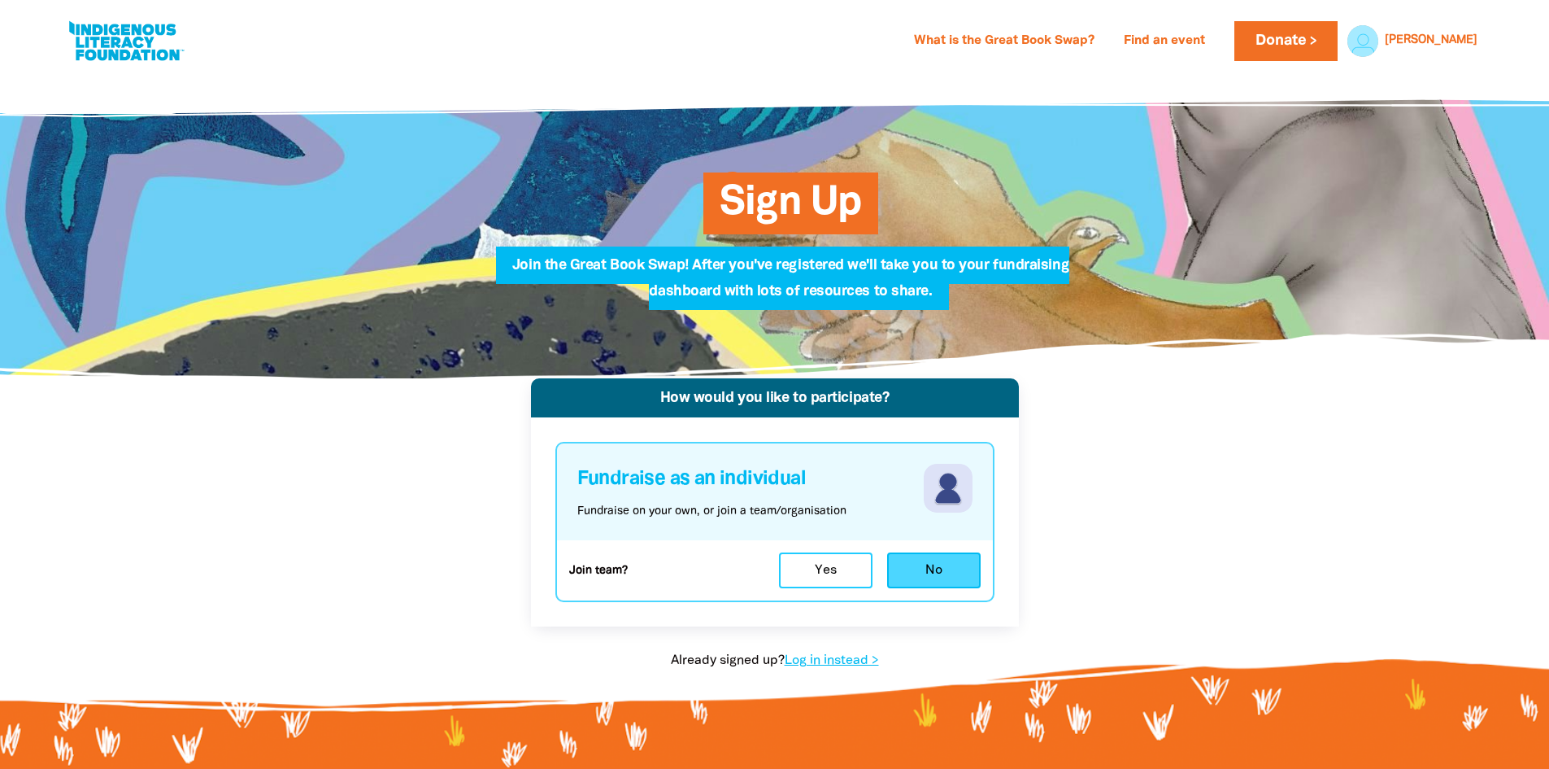
click at [975, 562] on button "No" at bounding box center [934, 570] width 94 height 36
select select "primary-school"
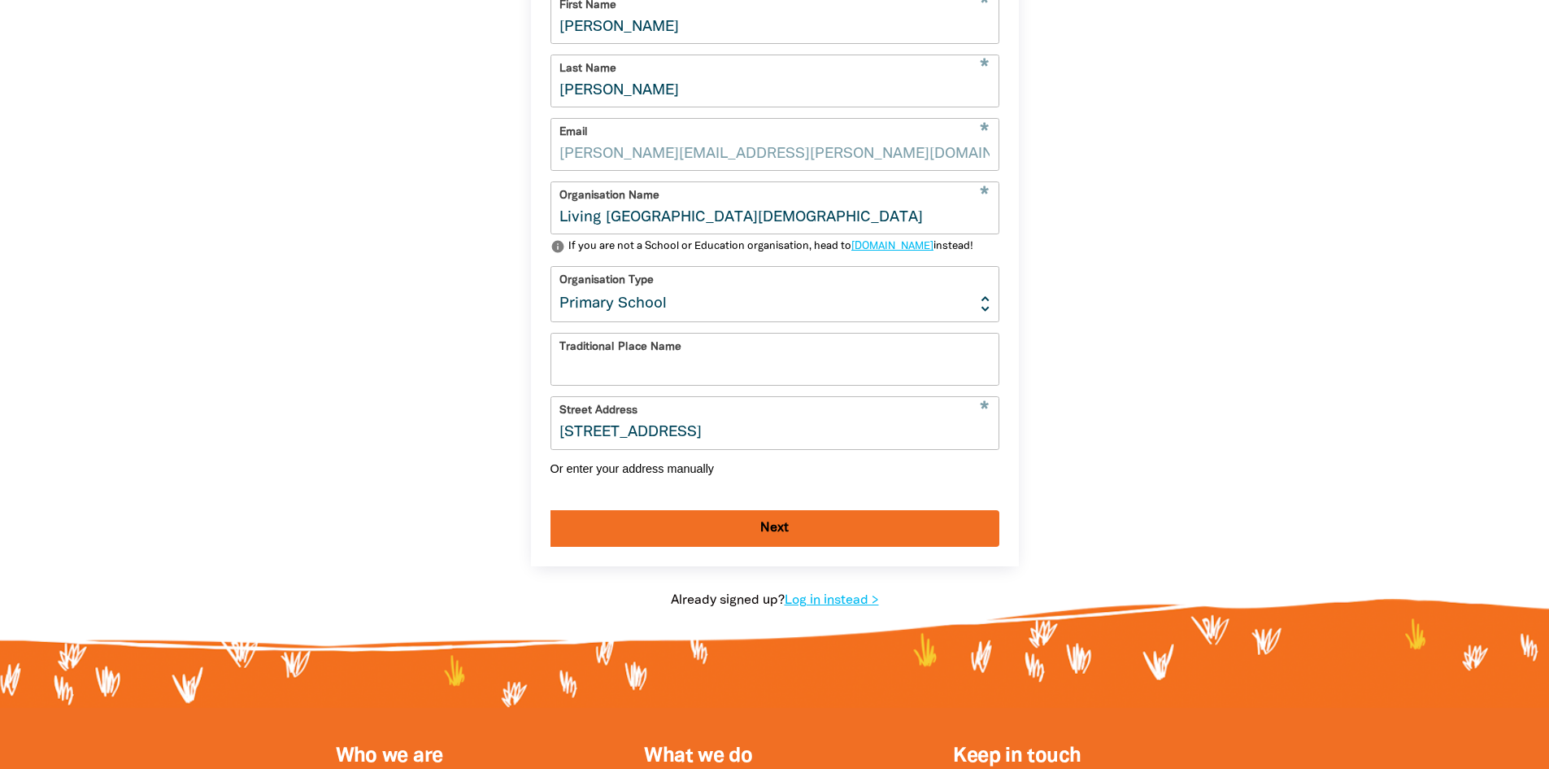
scroll to position [608, 0]
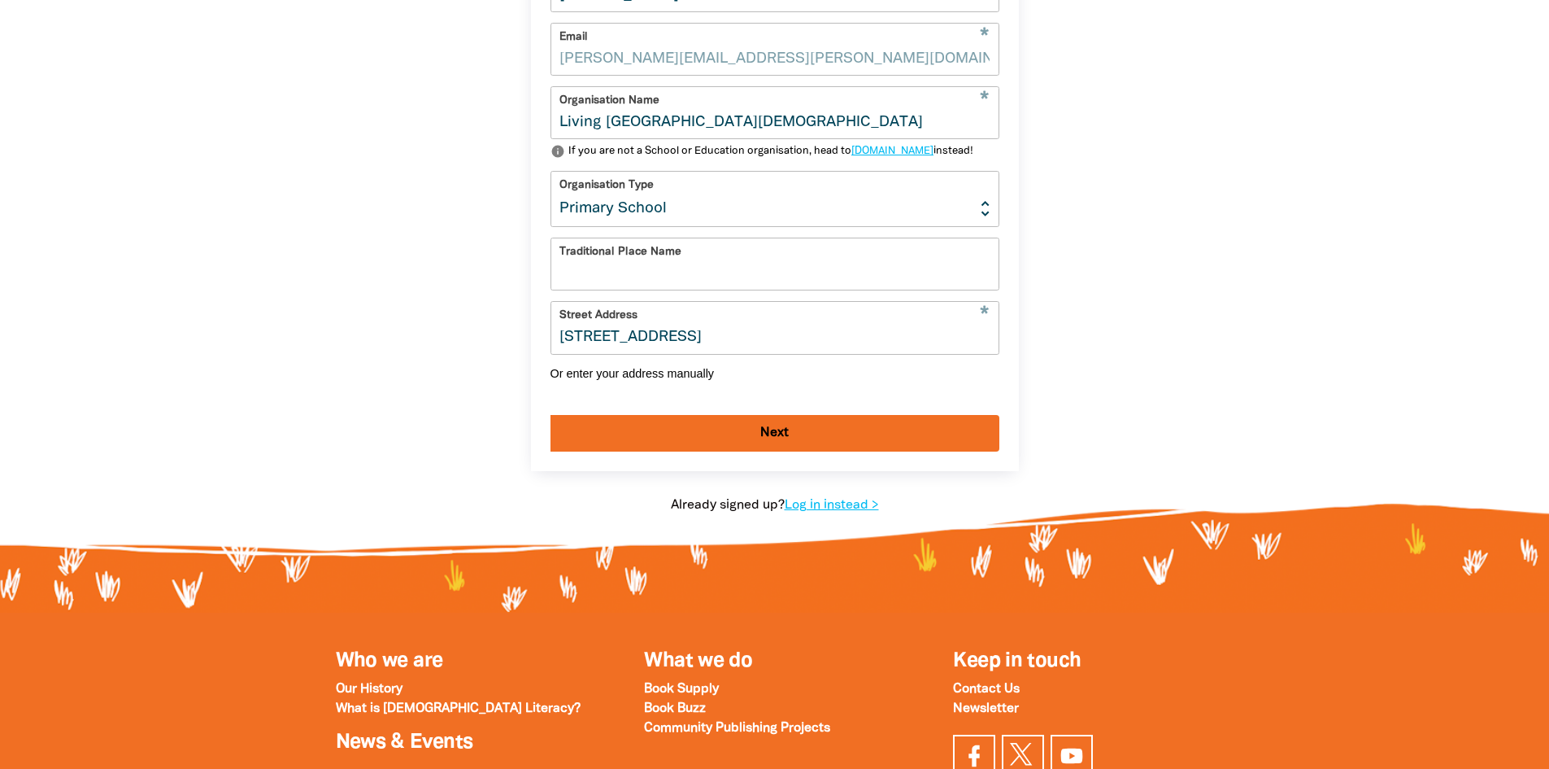
click at [807, 451] on button "Next" at bounding box center [775, 433] width 449 height 37
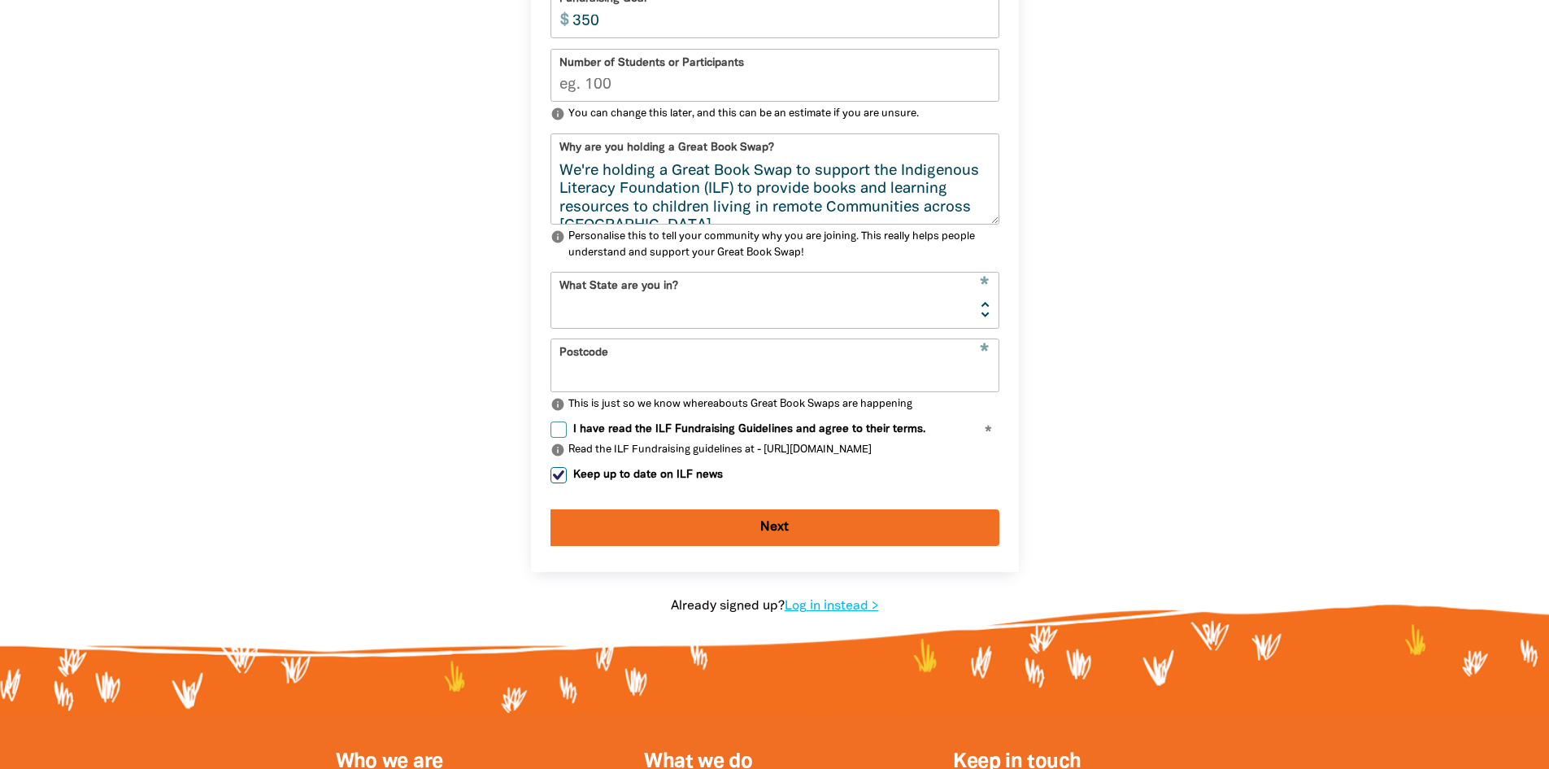
scroll to position [843, 0]
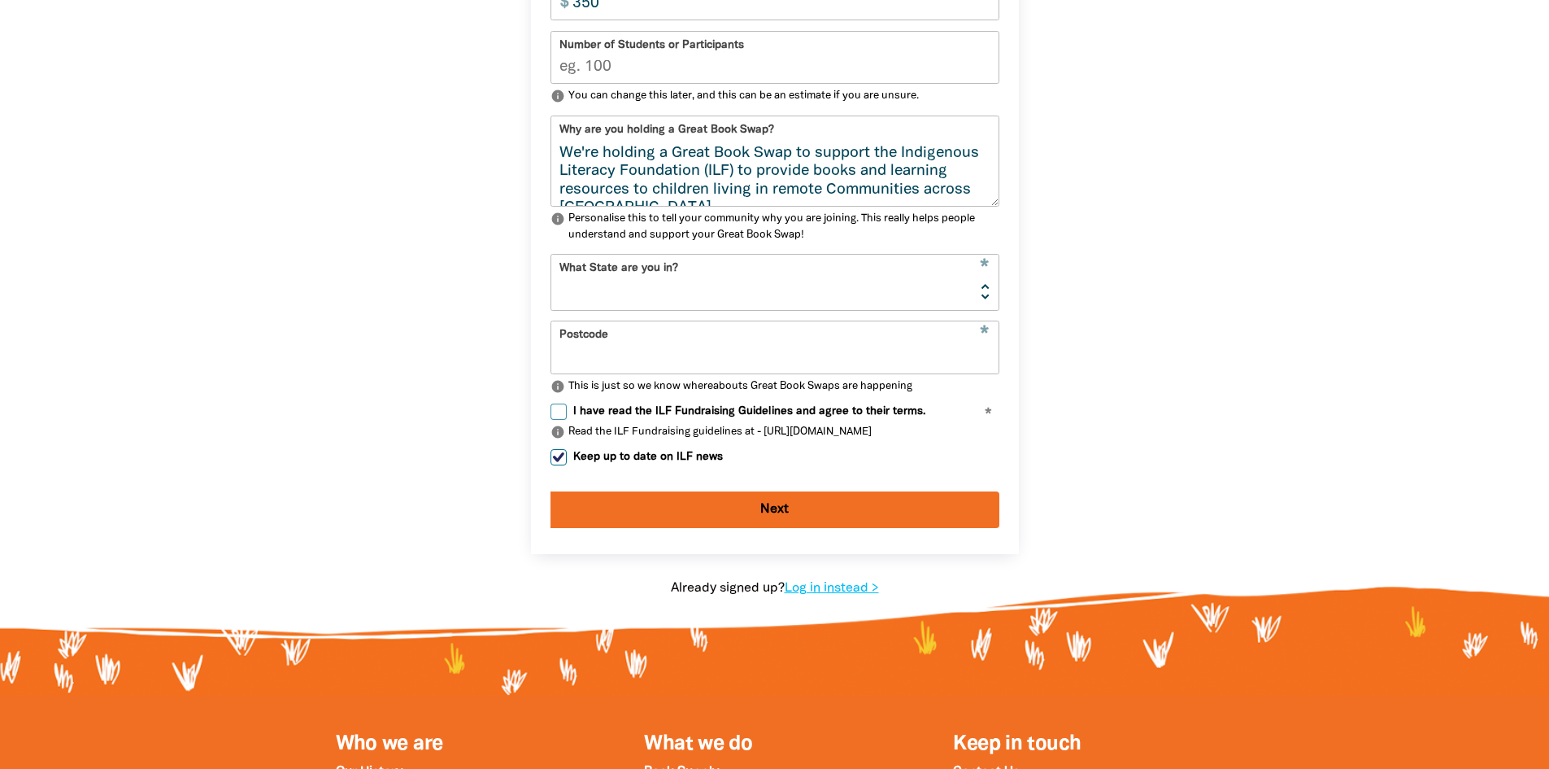
click at [568, 465] on label "Keep up to date on ILF news" at bounding box center [637, 457] width 172 height 16
click at [567, 465] on input "Keep up to date on ILF news" at bounding box center [559, 457] width 16 height 16
checkbox input "false"
click at [568, 420] on label "I have read the ILF Fundraising Guidelines and agree to their terms." at bounding box center [738, 411] width 375 height 16
click at [567, 420] on input "I have read the ILF Fundraising Guidelines and agree to their terms." at bounding box center [559, 411] width 16 height 16
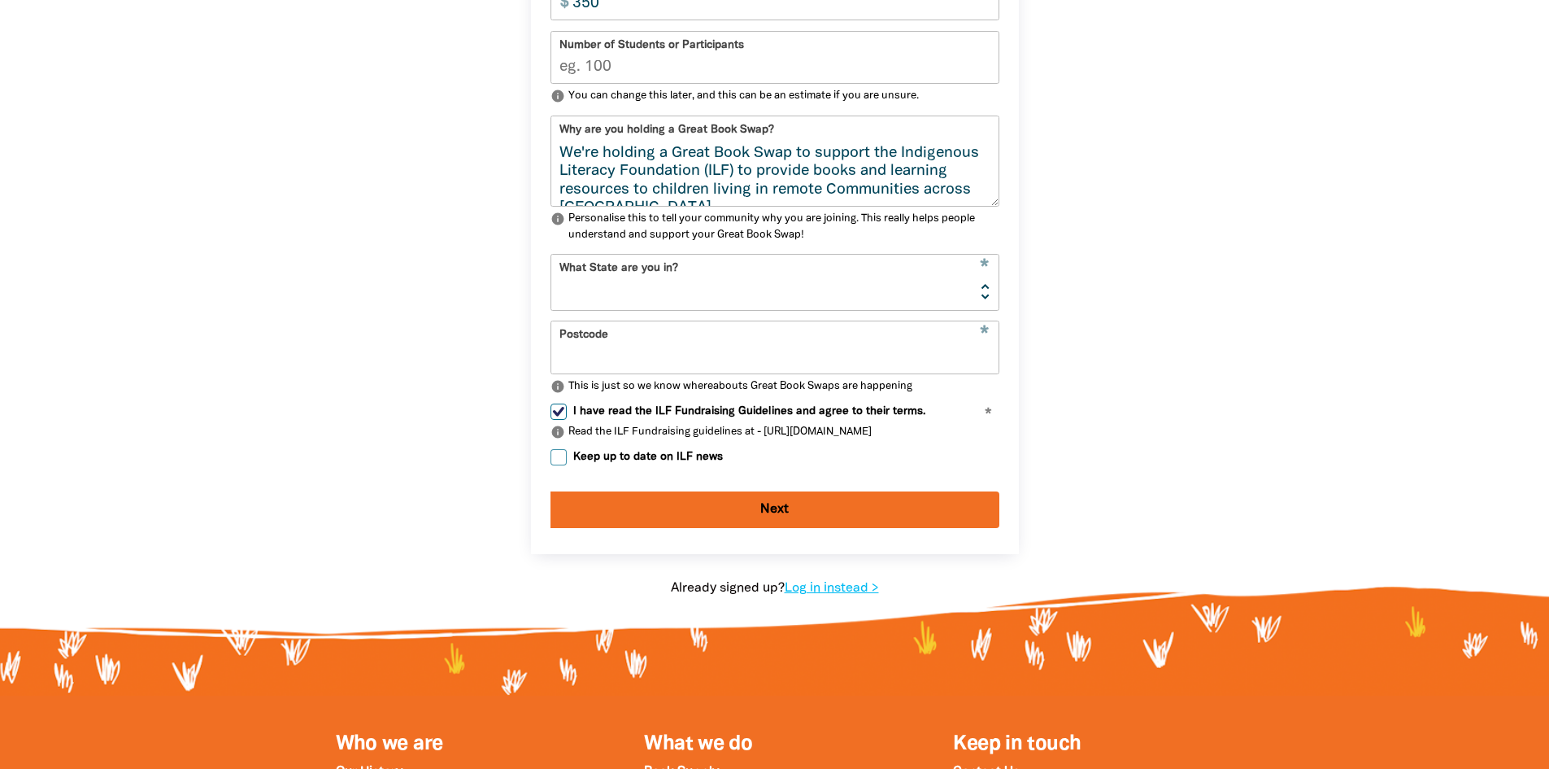
checkbox input "true"
click at [755, 527] on button "Next" at bounding box center [775, 509] width 449 height 37
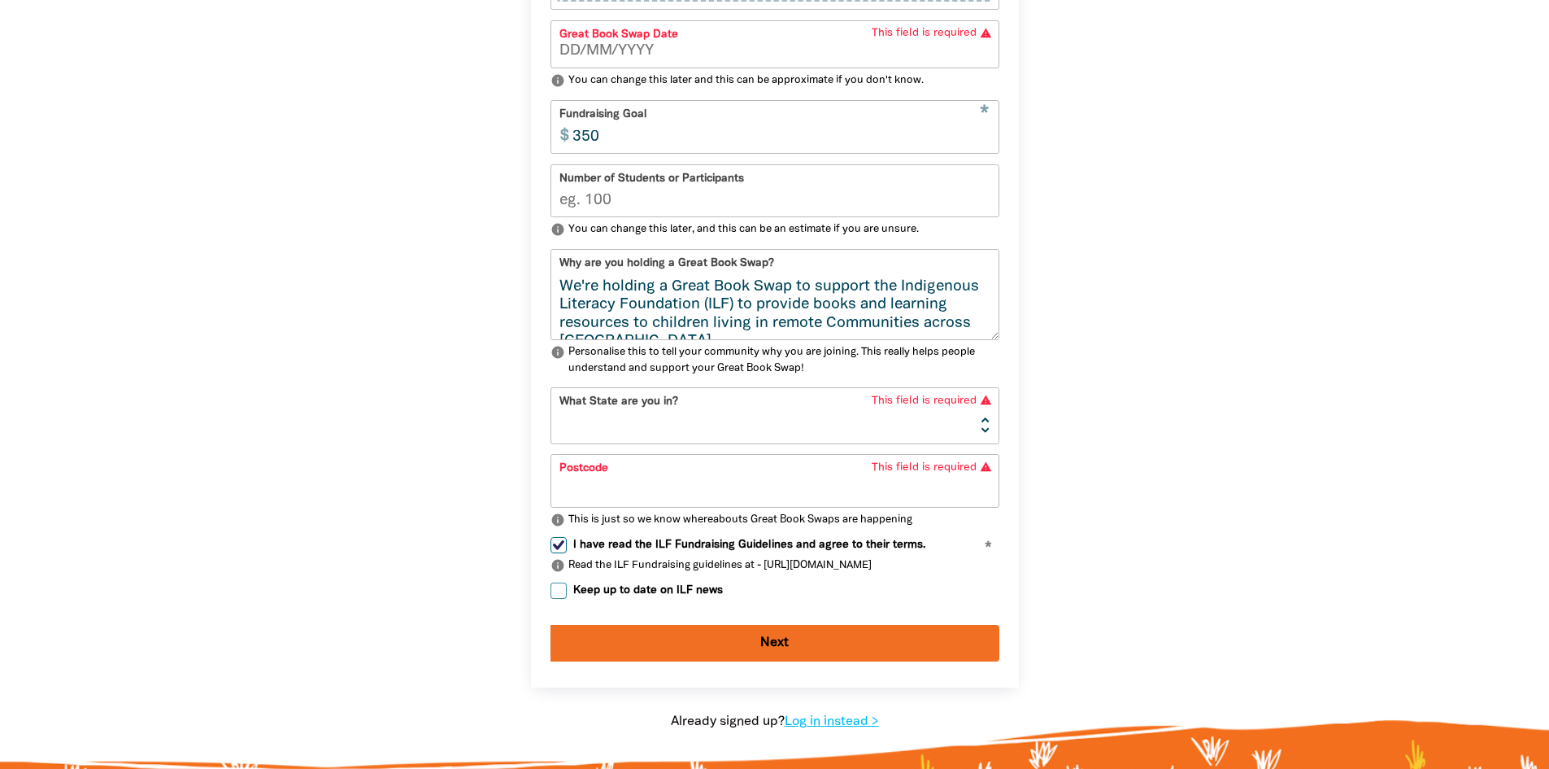
click at [742, 430] on select "NSW VIC QLD NT WA SA TAS ACT" at bounding box center [774, 415] width 447 height 54
select select "QLD"
click at [551, 399] on select "NSW VIC QLD NT WA SA TAS ACT" at bounding box center [774, 415] width 447 height 54
click at [704, 506] on input "Postcode" at bounding box center [774, 480] width 447 height 51
type input "4503"
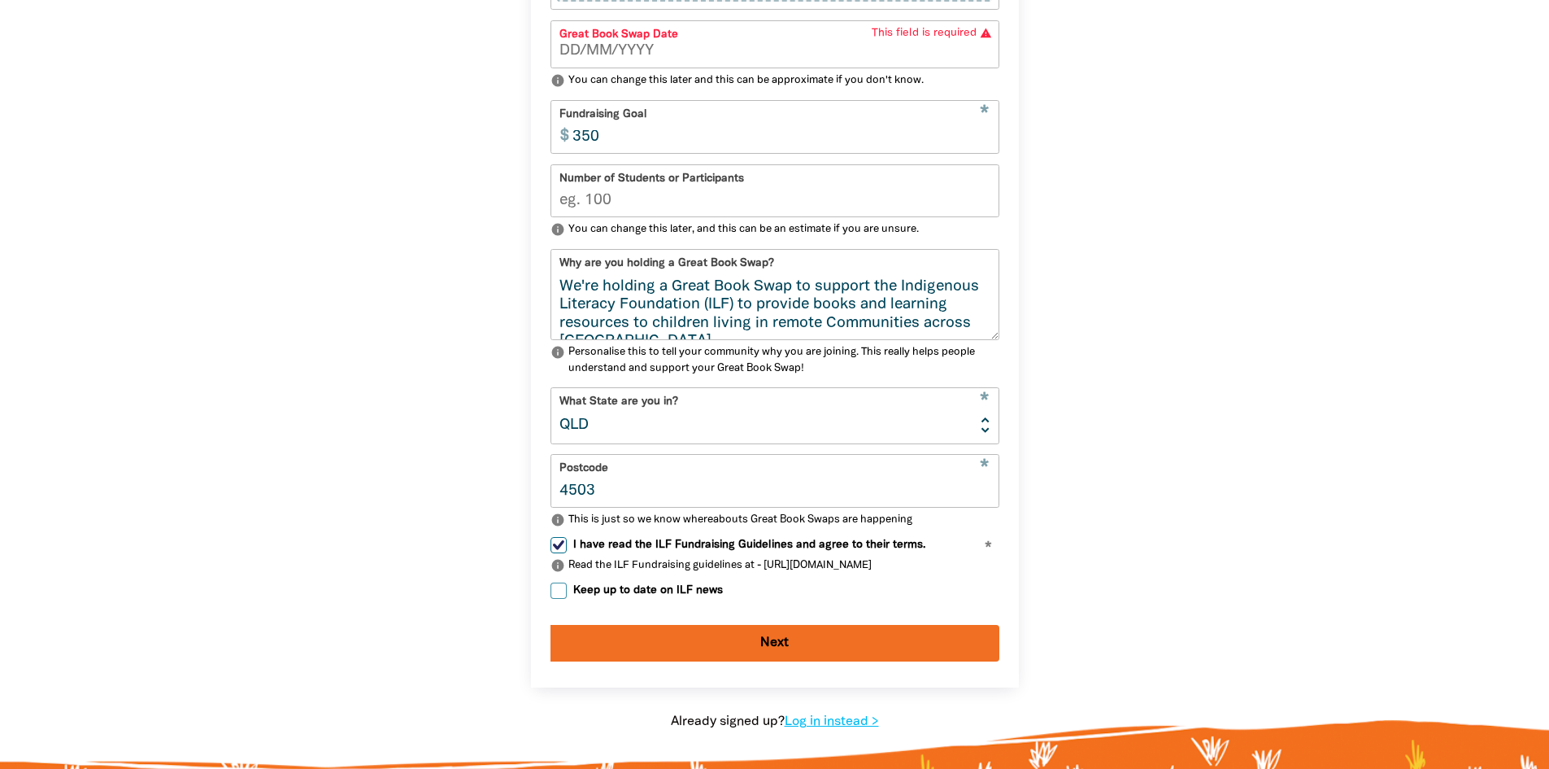
click at [680, 653] on button "Next" at bounding box center [775, 643] width 449 height 37
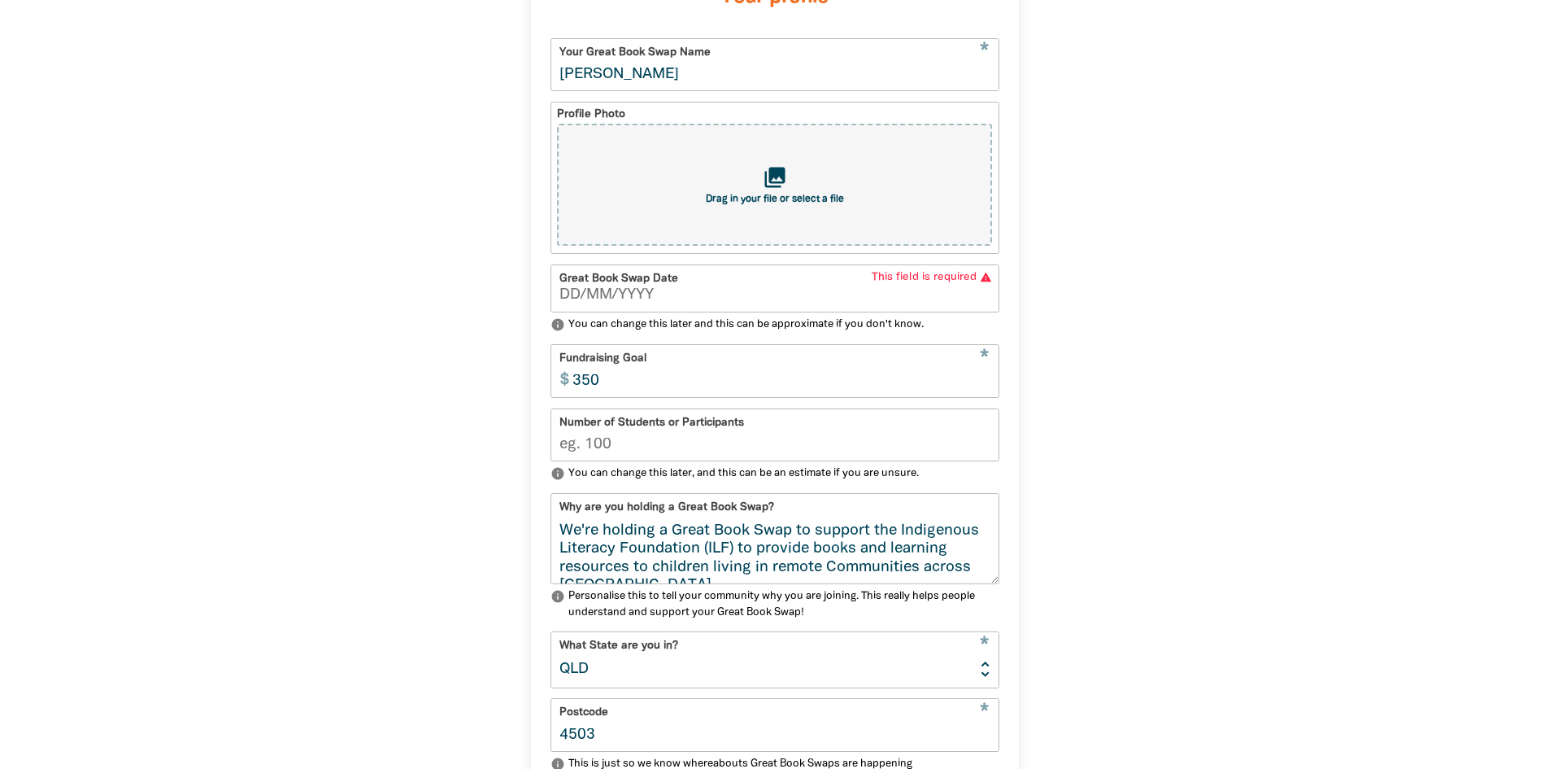
type input "__/__/____"
click at [598, 300] on input "__/__/____" at bounding box center [775, 295] width 431 height 15
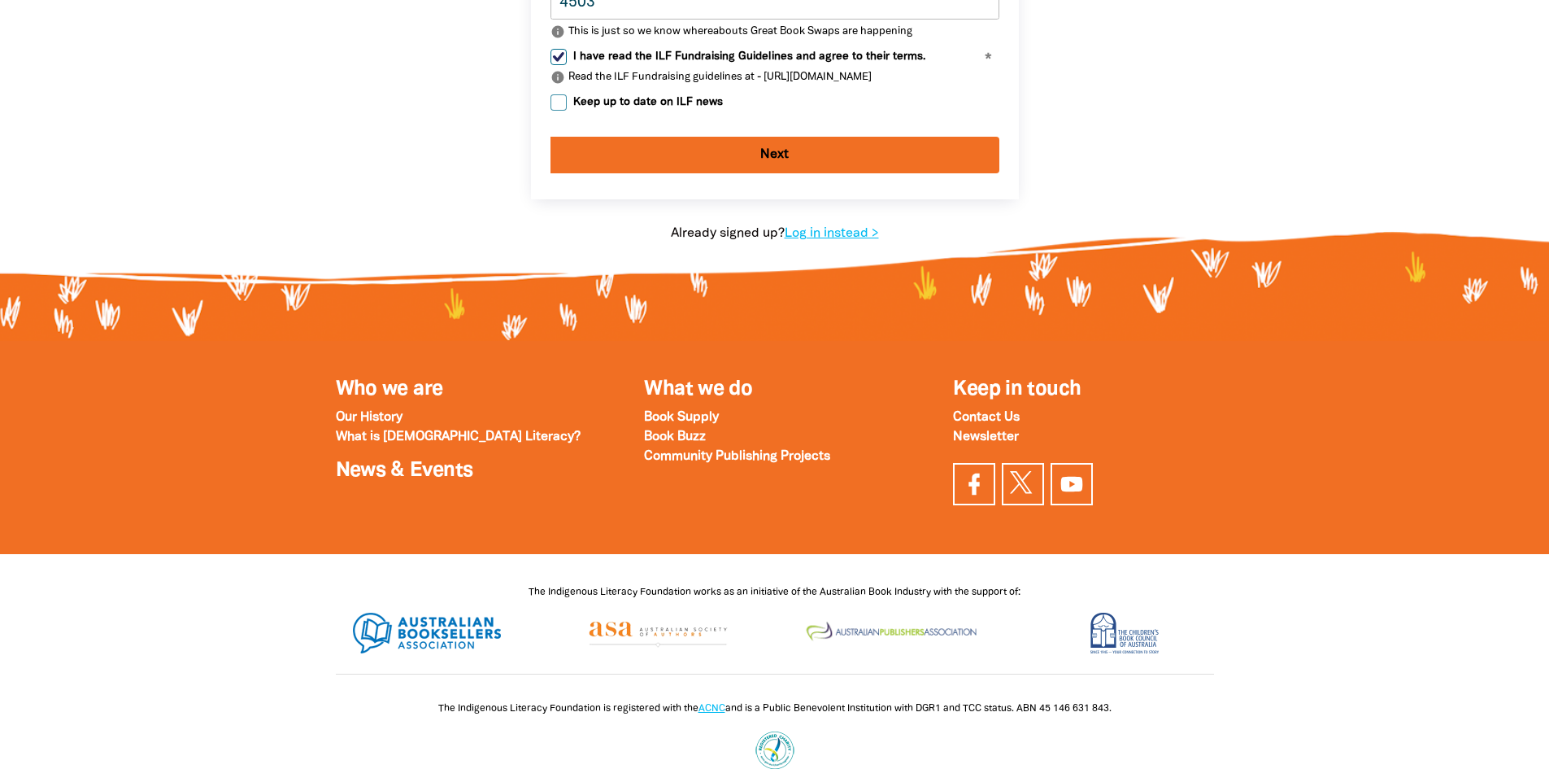
type input "16/09/2025"
click at [729, 162] on button "Next" at bounding box center [775, 155] width 449 height 37
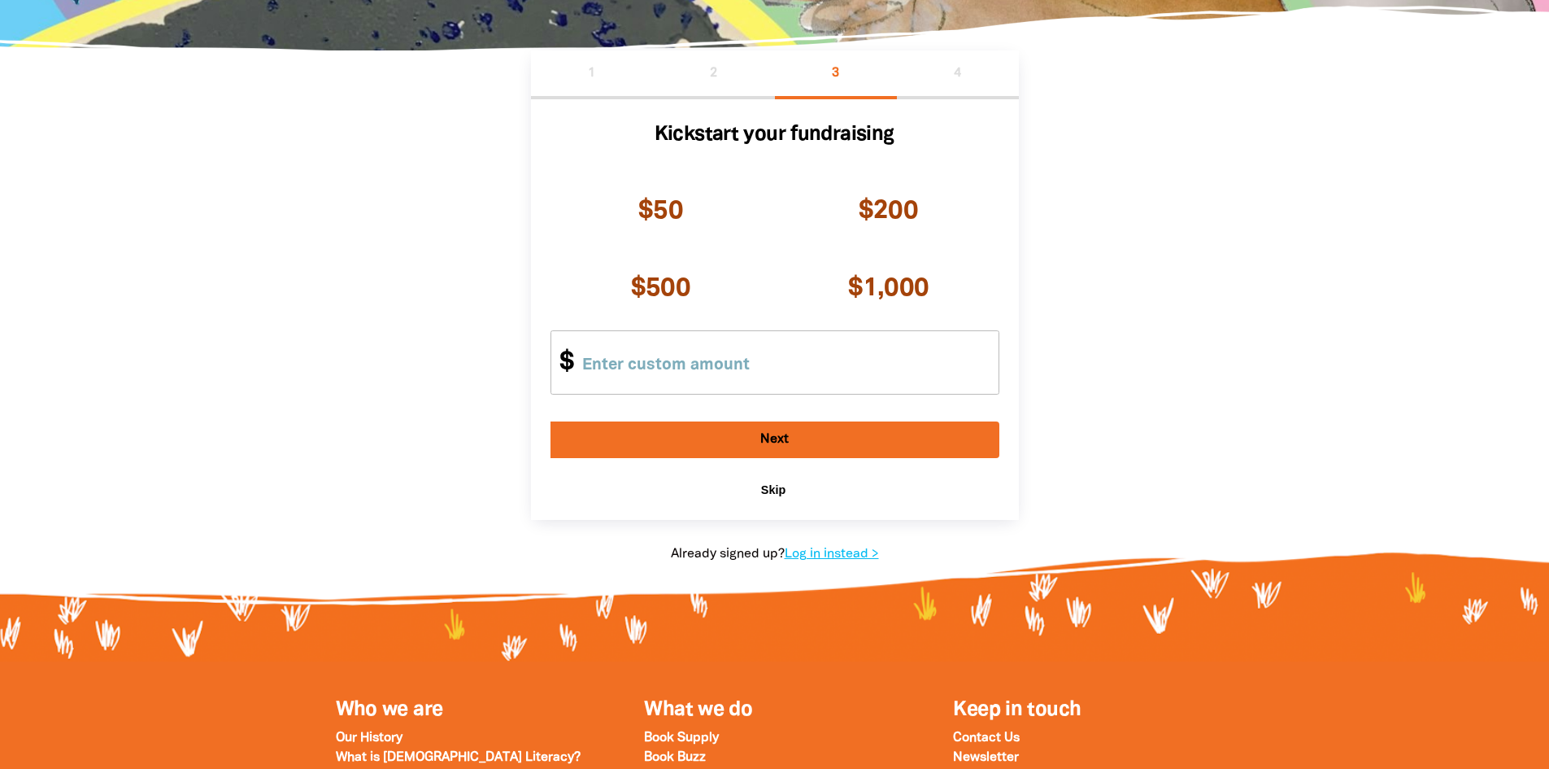
scroll to position [229, 0]
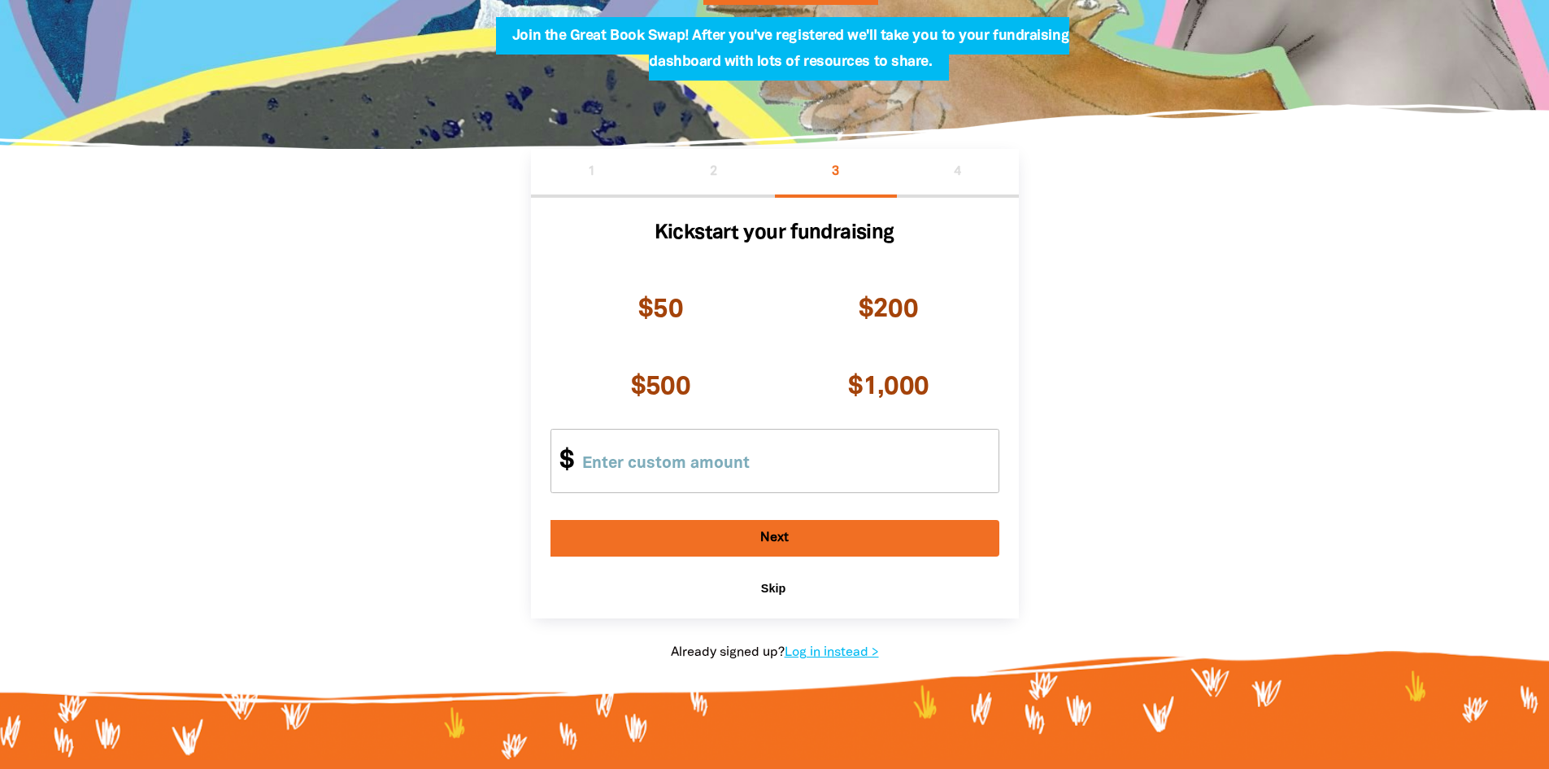
click at [766, 552] on button "Next" at bounding box center [775, 538] width 449 height 37
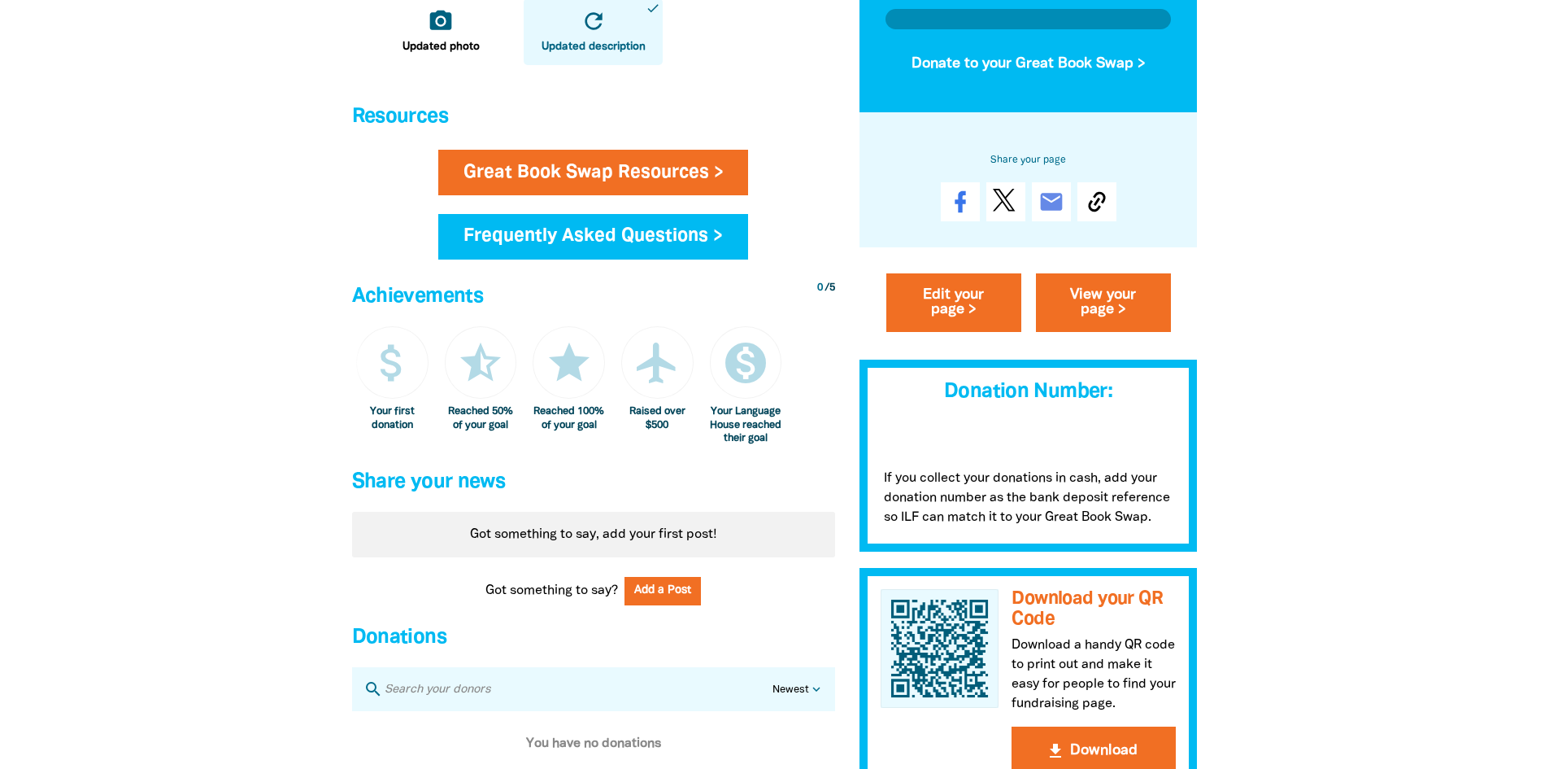
scroll to position [732, 0]
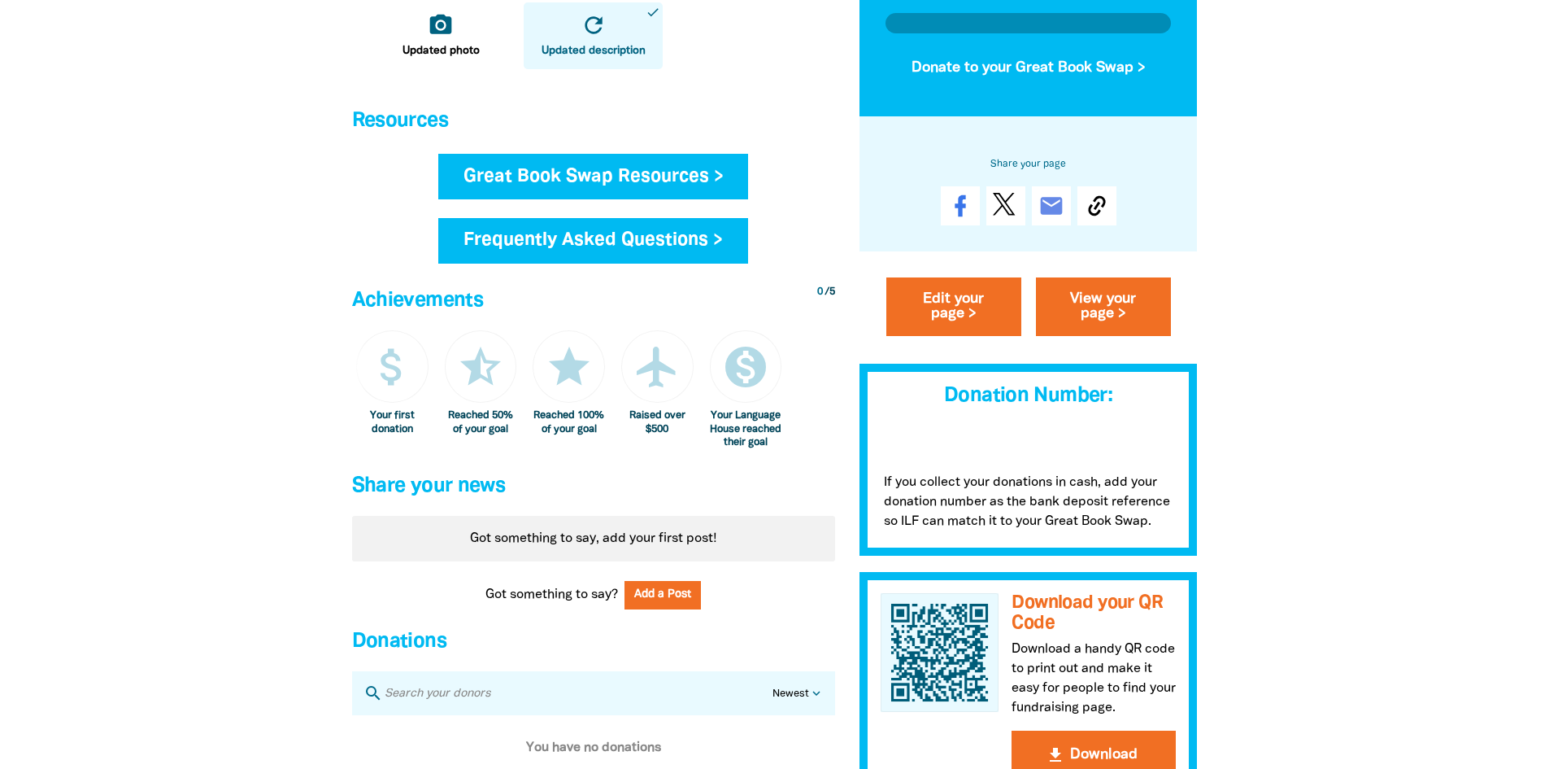
click at [635, 182] on link "Great Book Swap Resources >" at bounding box center [593, 177] width 311 height 46
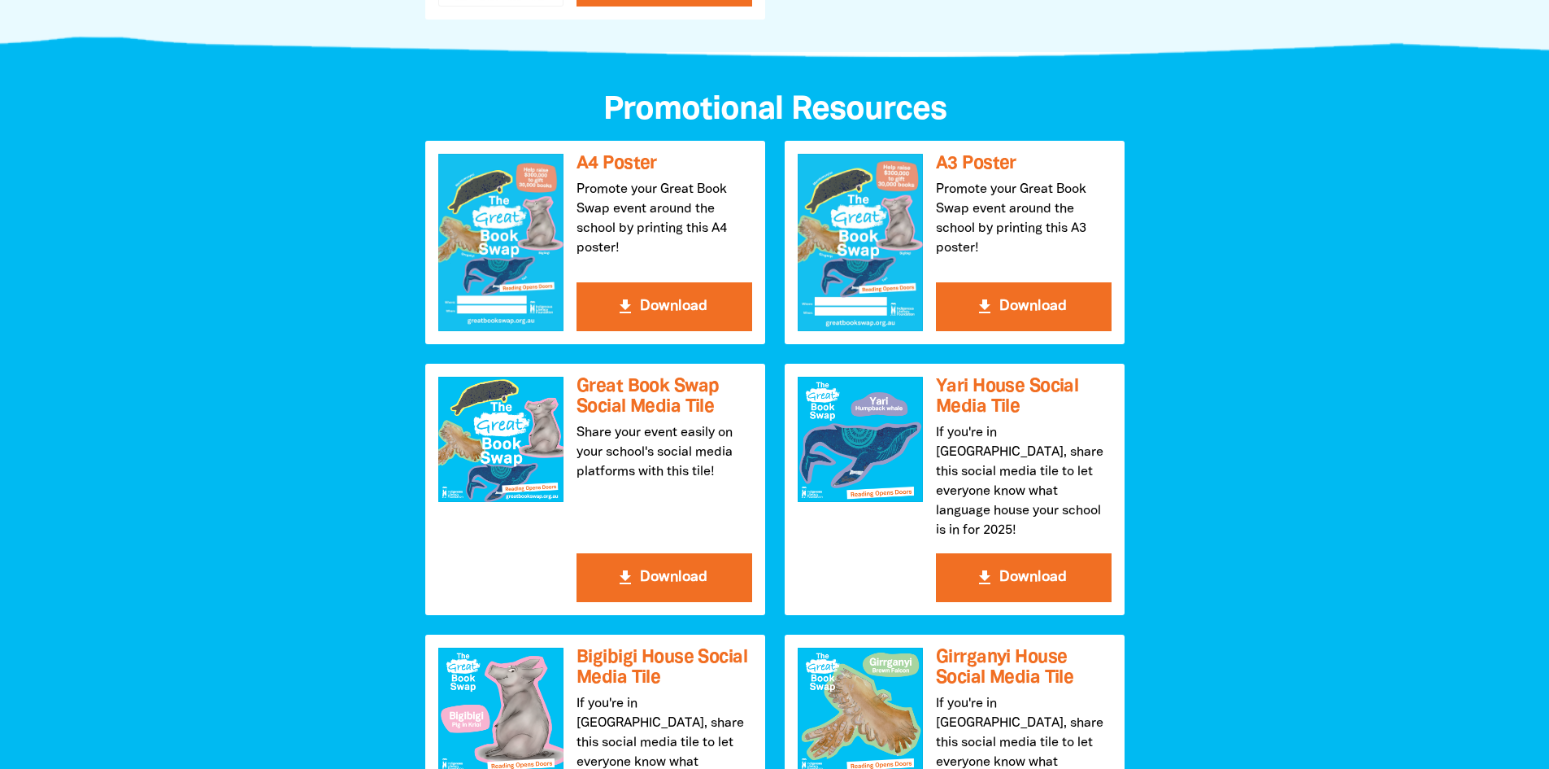
scroll to position [1708, 0]
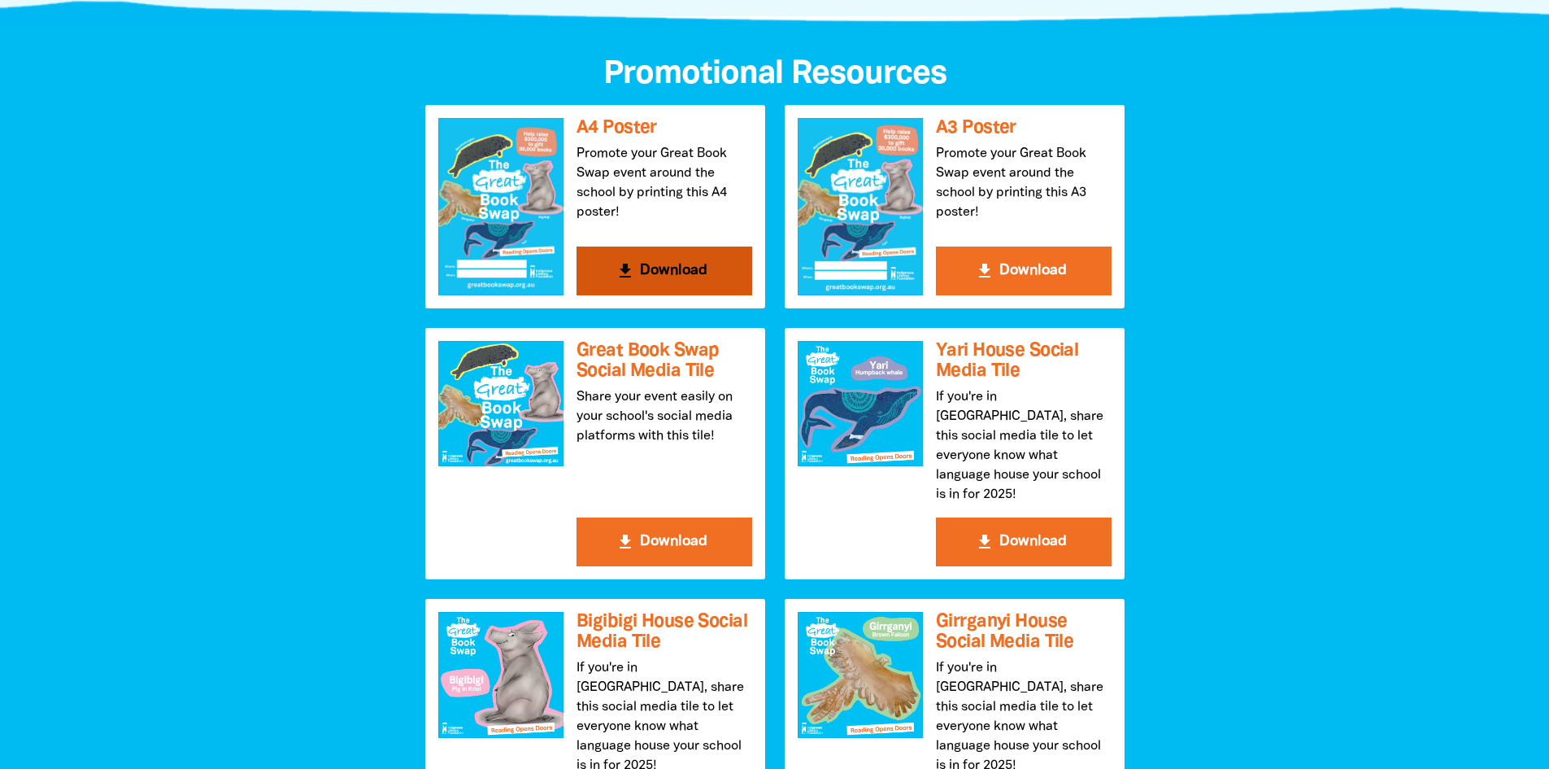
click at [685, 270] on button "get_app Download" at bounding box center [665, 270] width 176 height 49
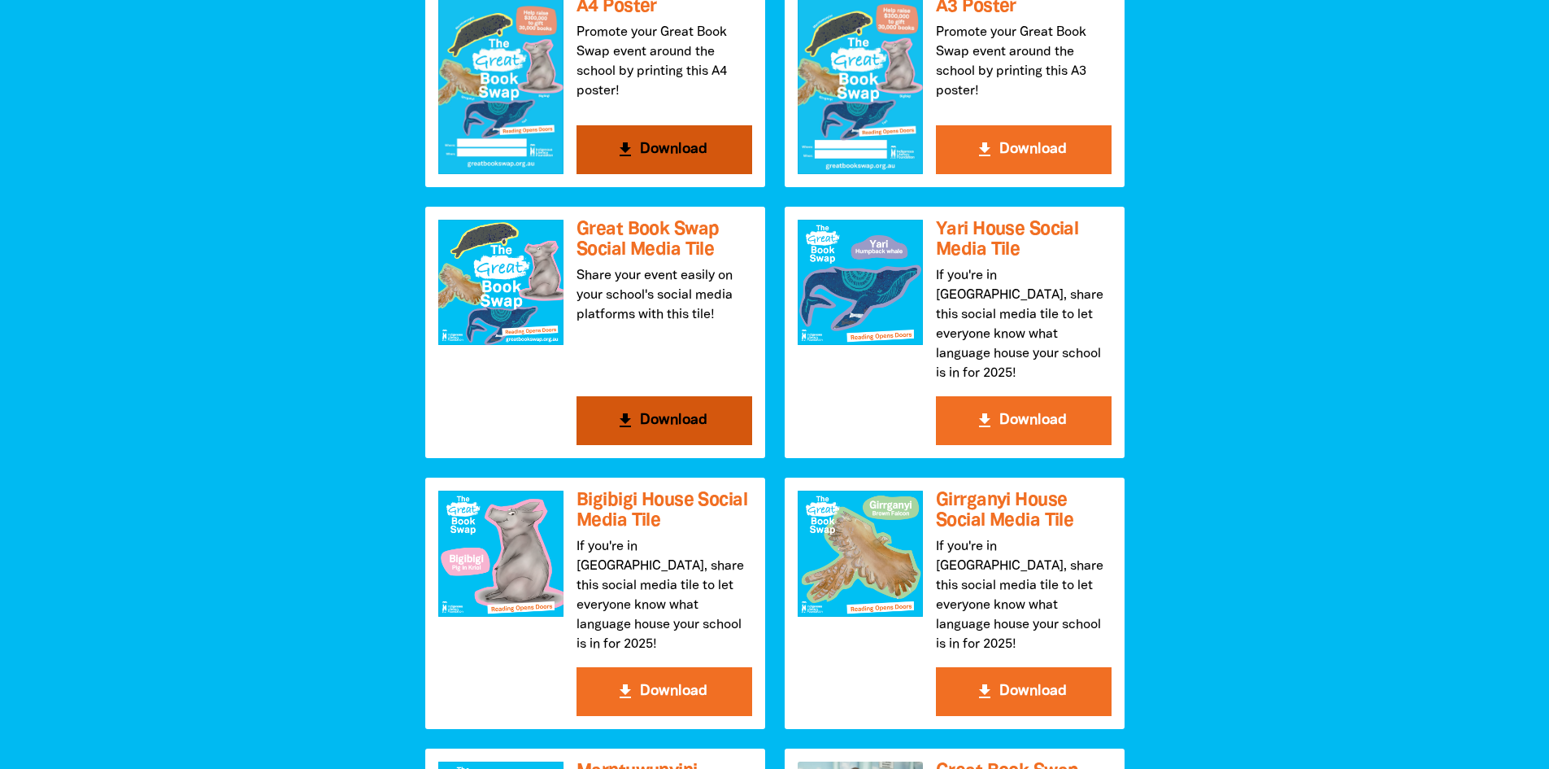
scroll to position [1789, 0]
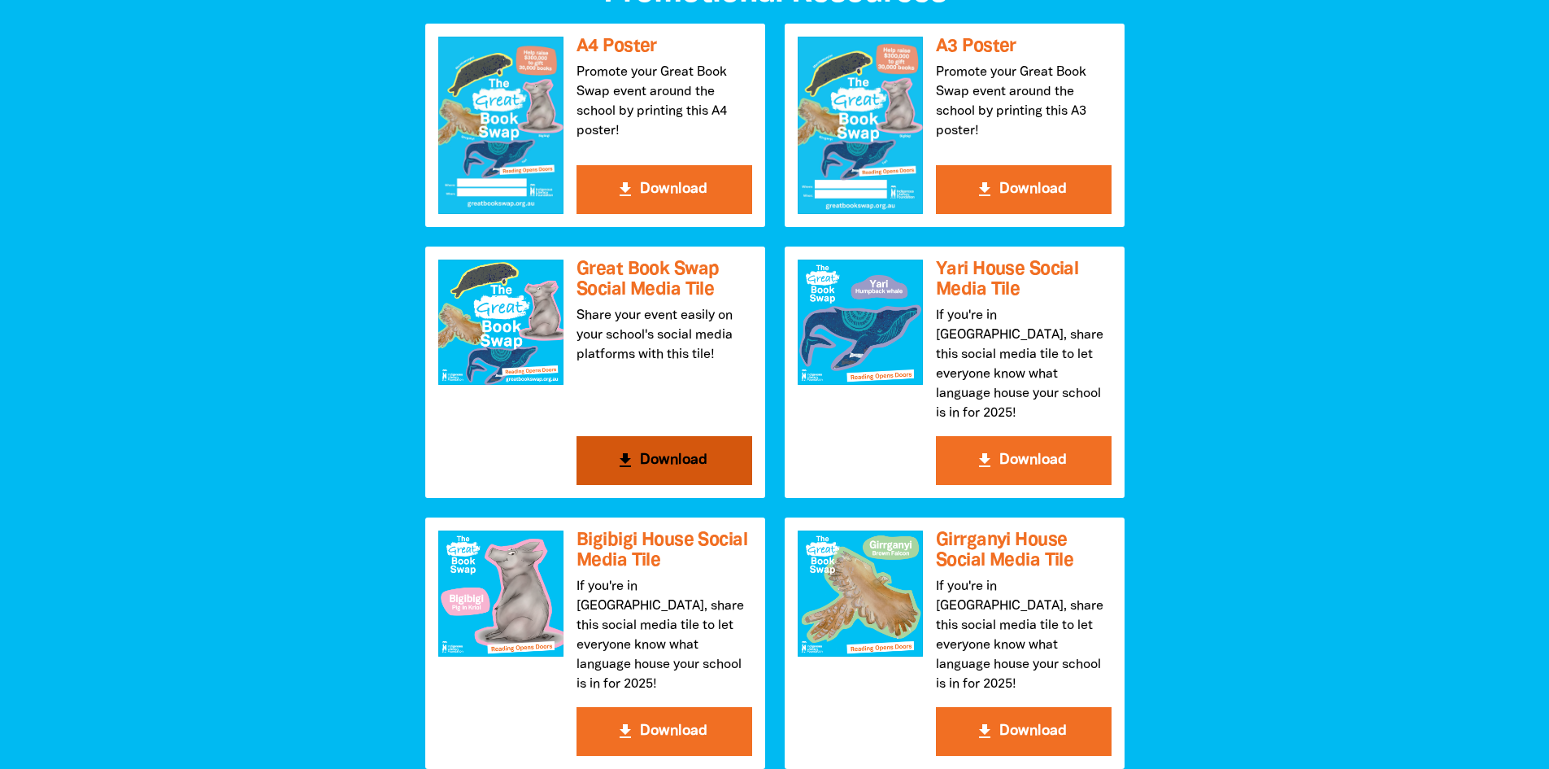
click at [692, 444] on button "get_app Download" at bounding box center [665, 460] width 176 height 49
click at [485, 348] on div at bounding box center [500, 321] width 125 height 125
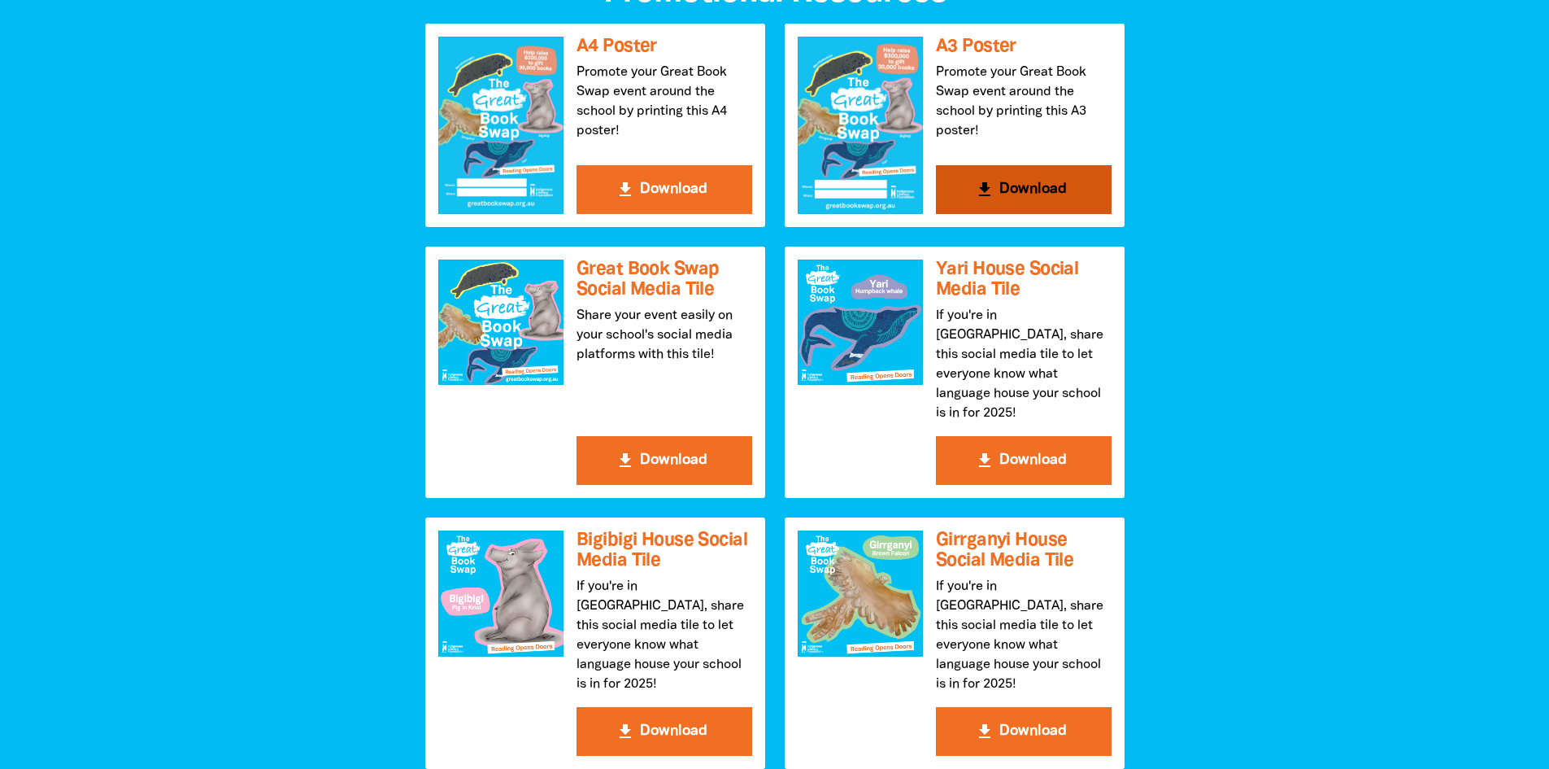
click at [1008, 181] on button "get_app Download" at bounding box center [1024, 189] width 176 height 49
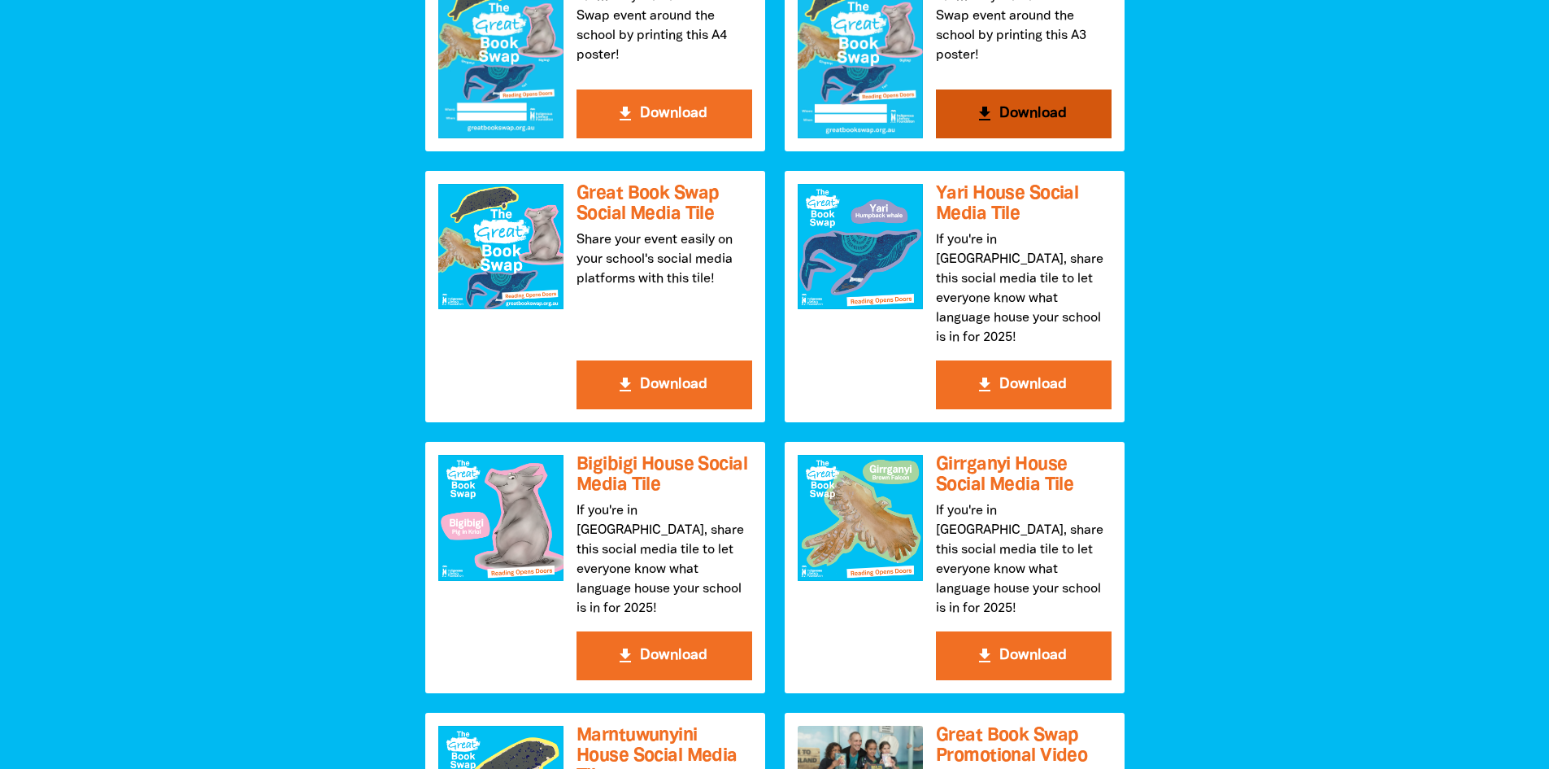
scroll to position [1627, 0]
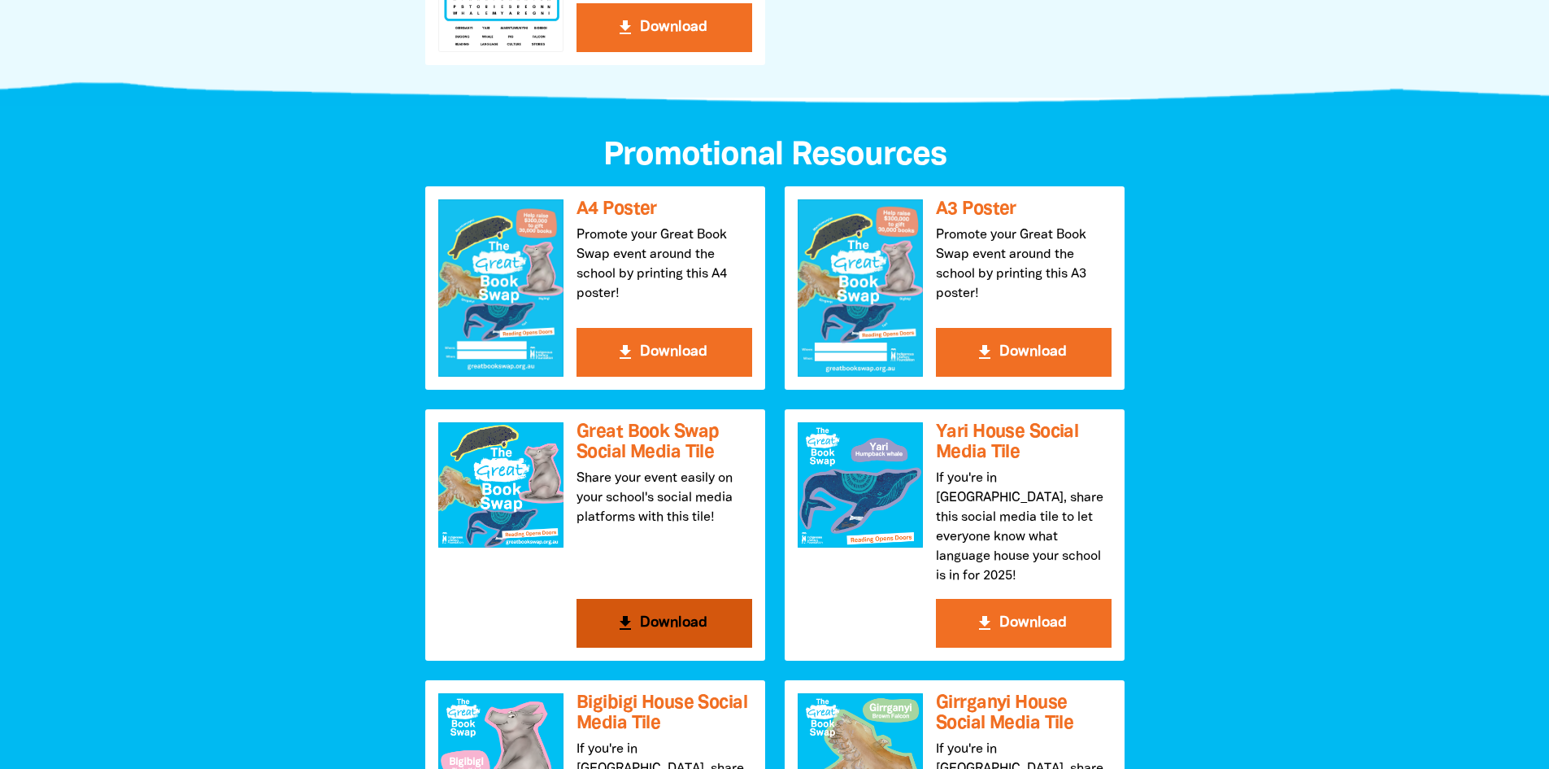
drag, startPoint x: 501, startPoint y: 507, endPoint x: 648, endPoint y: 431, distance: 165.9
click at [648, 431] on h3 "Great Book Swap Social Media Tile" at bounding box center [665, 442] width 176 height 40
click at [514, 519] on div at bounding box center [500, 484] width 125 height 125
